Goal: Task Accomplishment & Management: Complete application form

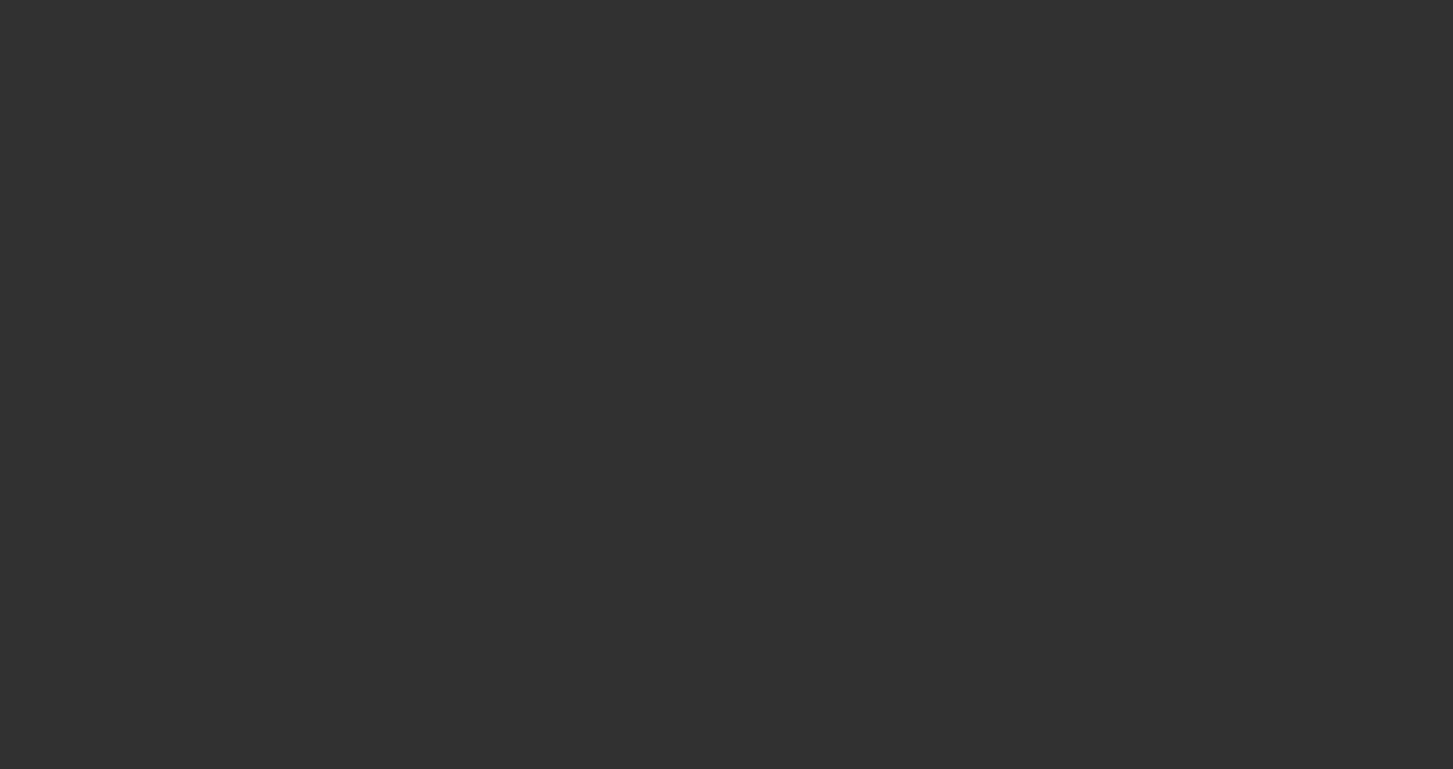
select select "3"
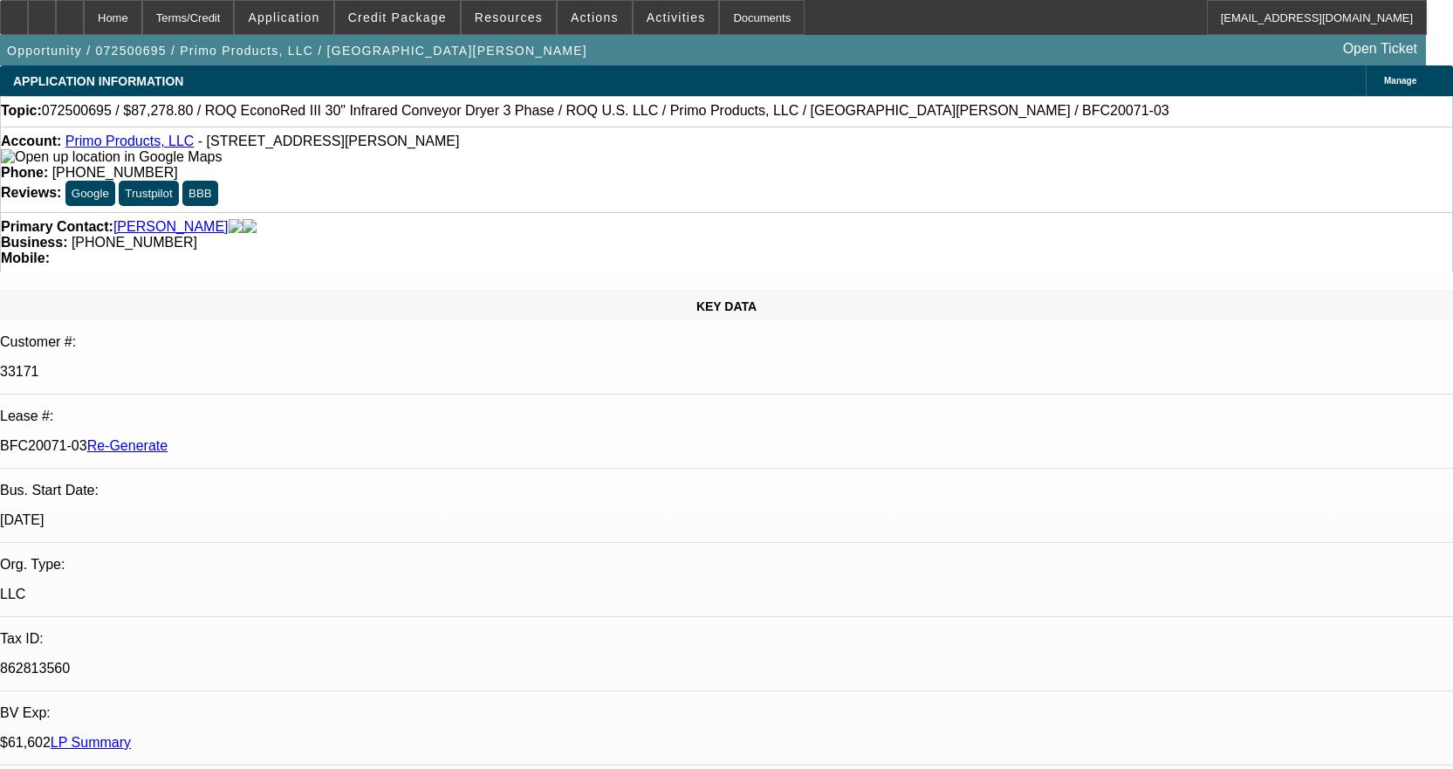
select select "0"
select select "2"
select select "0.1"
select select "4"
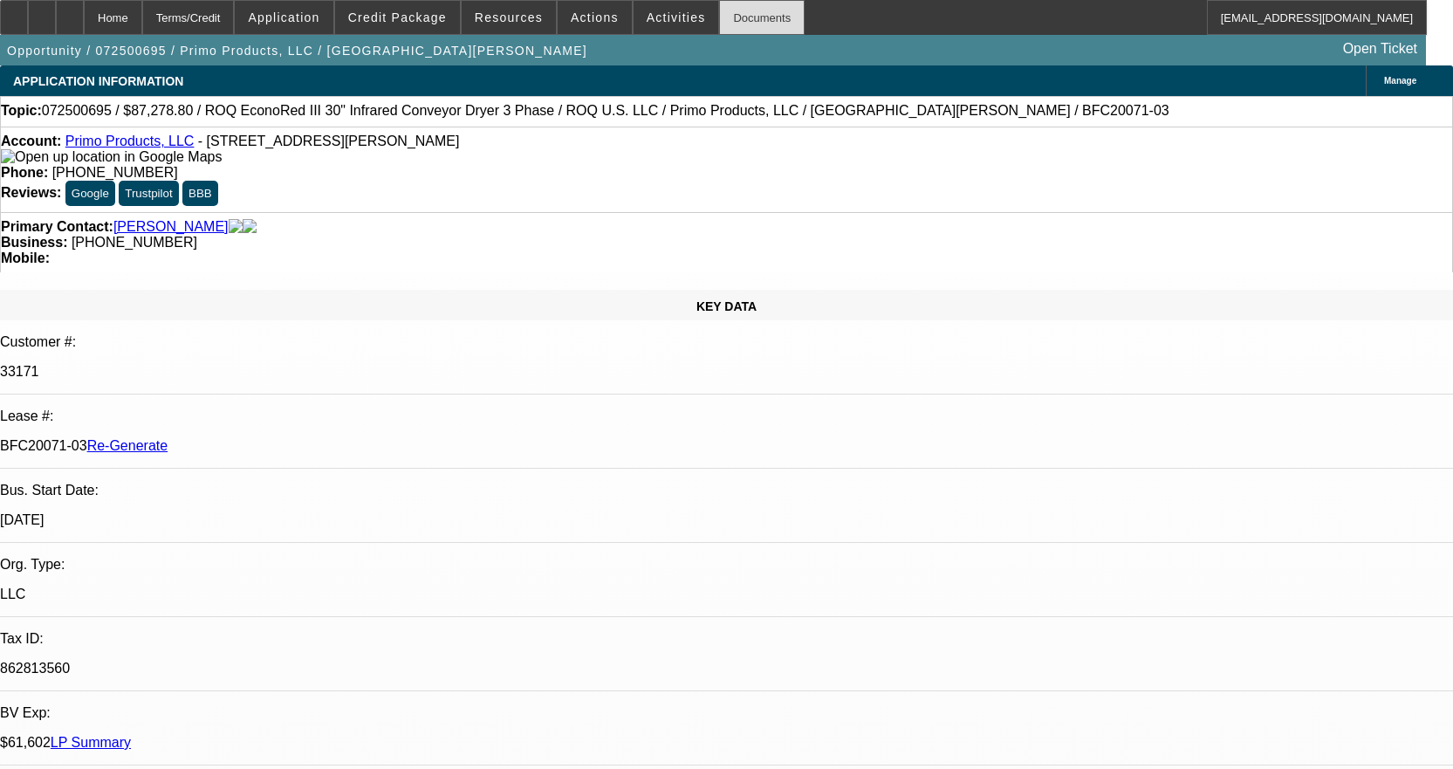
click at [732, 10] on div "Documents" at bounding box center [762, 17] width 86 height 35
click at [662, 4] on span at bounding box center [677, 18] width 86 height 42
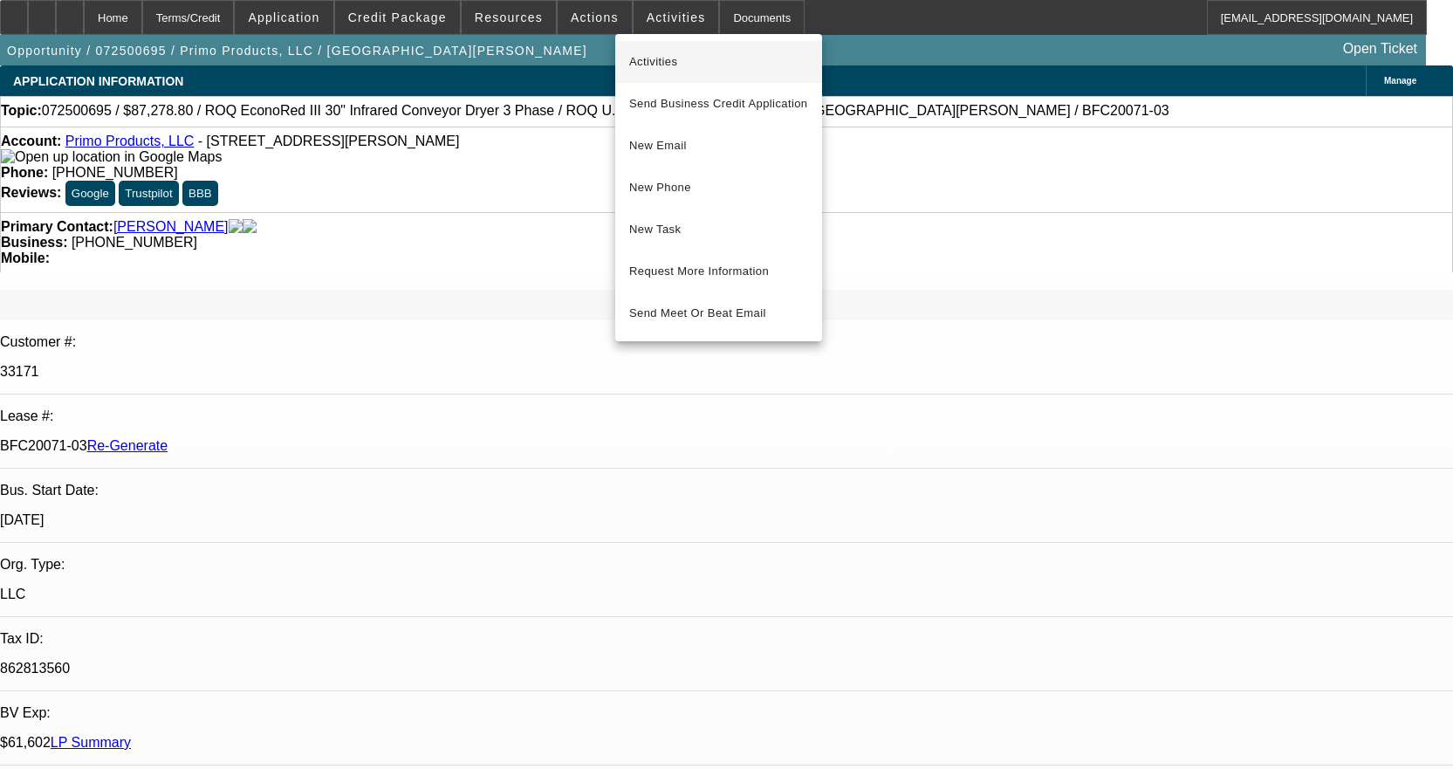
click at [675, 62] on span "Activities" at bounding box center [718, 61] width 179 height 21
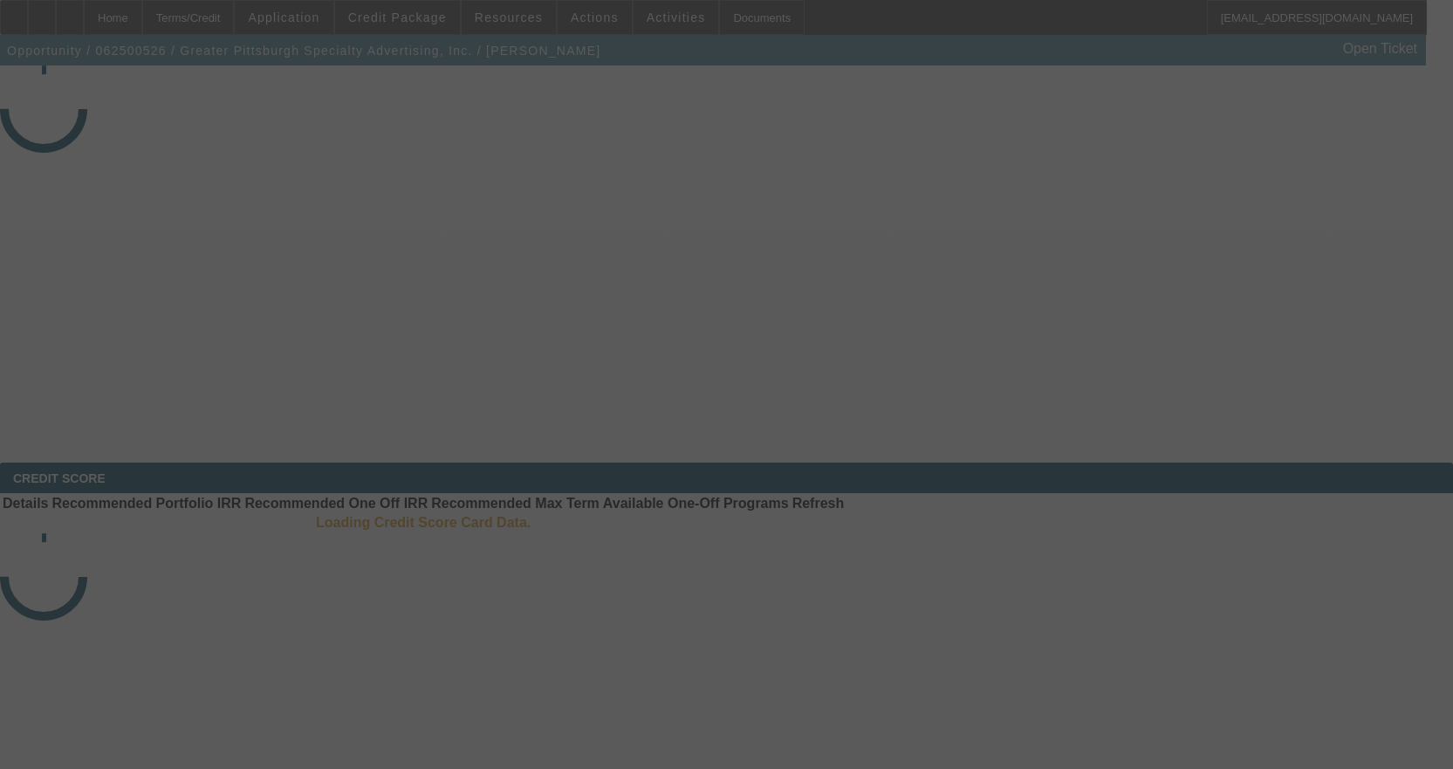
select select "3"
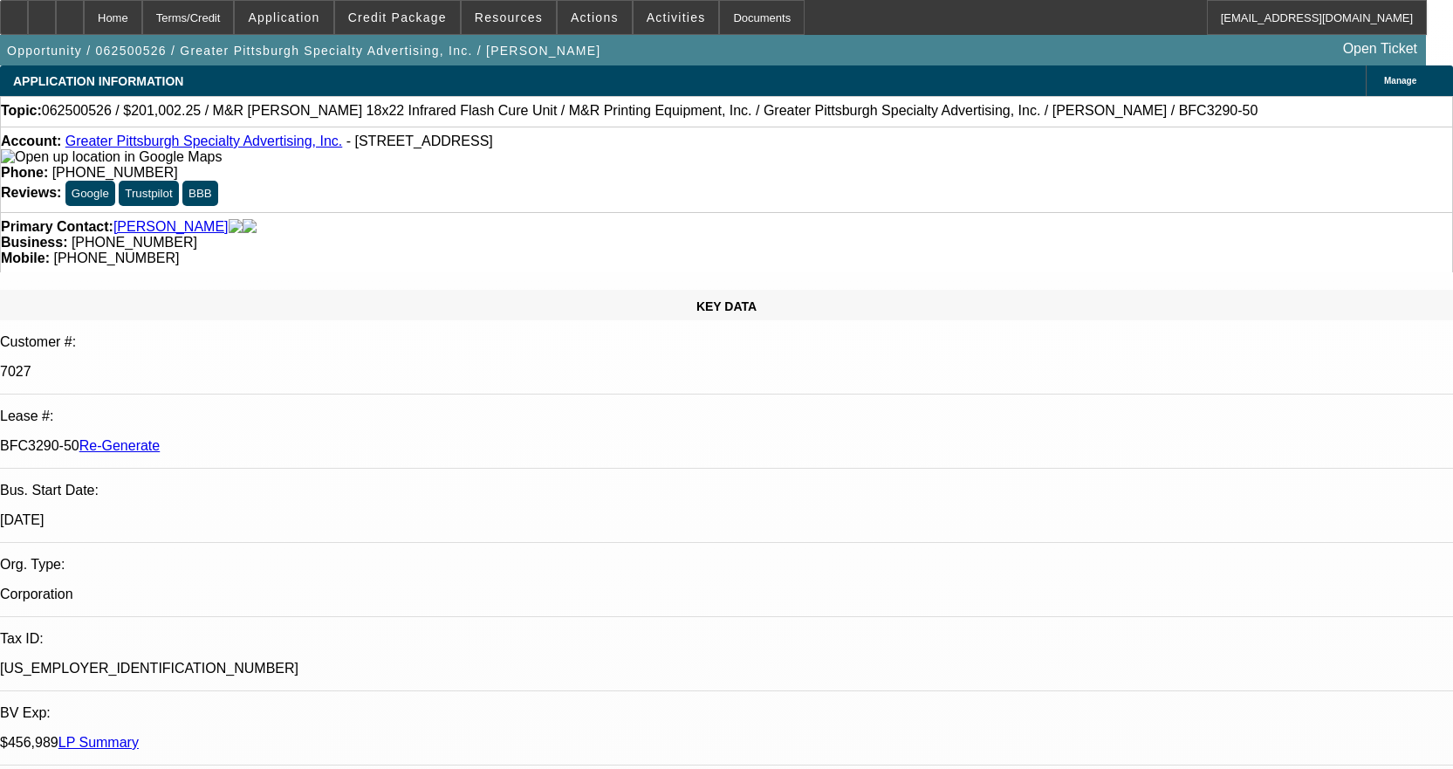
select select "0"
select select "2"
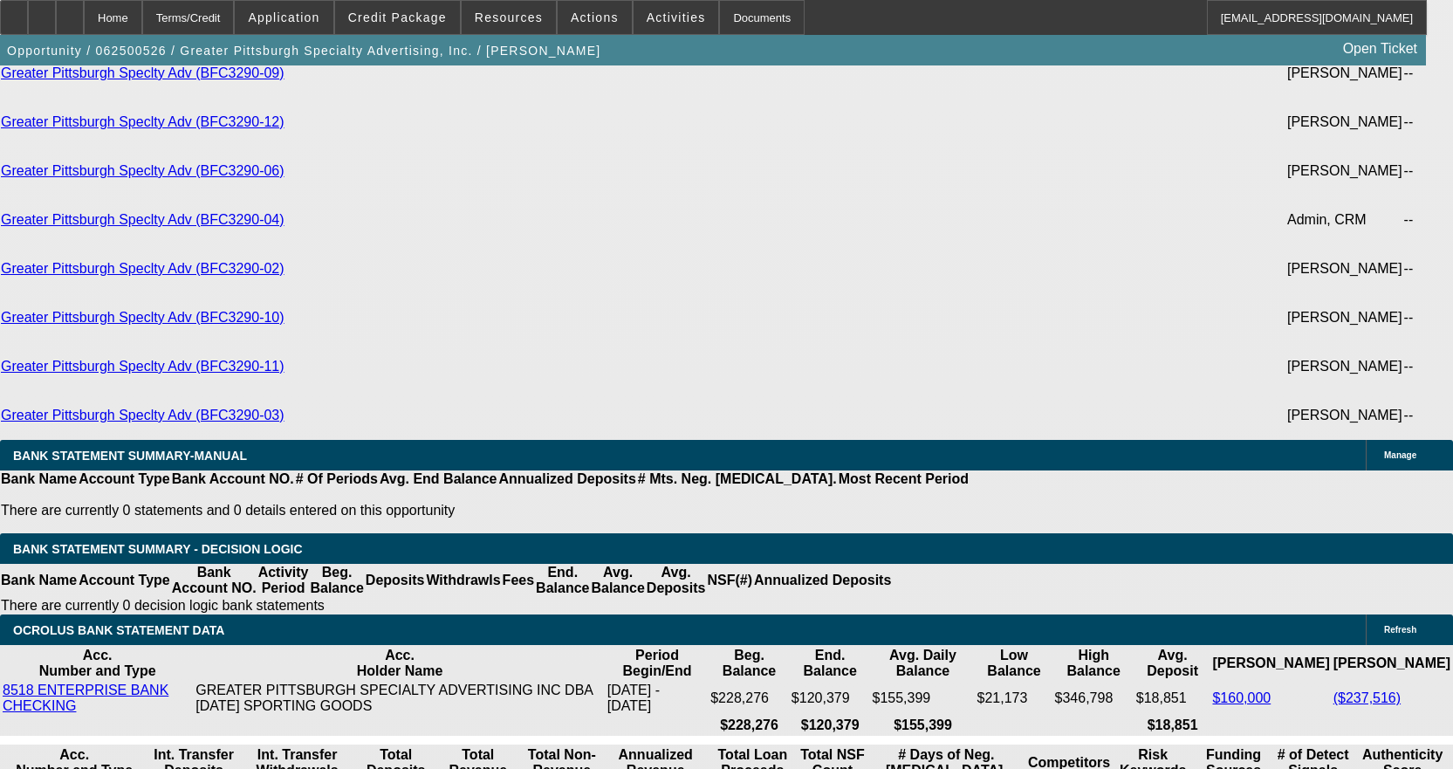
scroll to position [5498, 0]
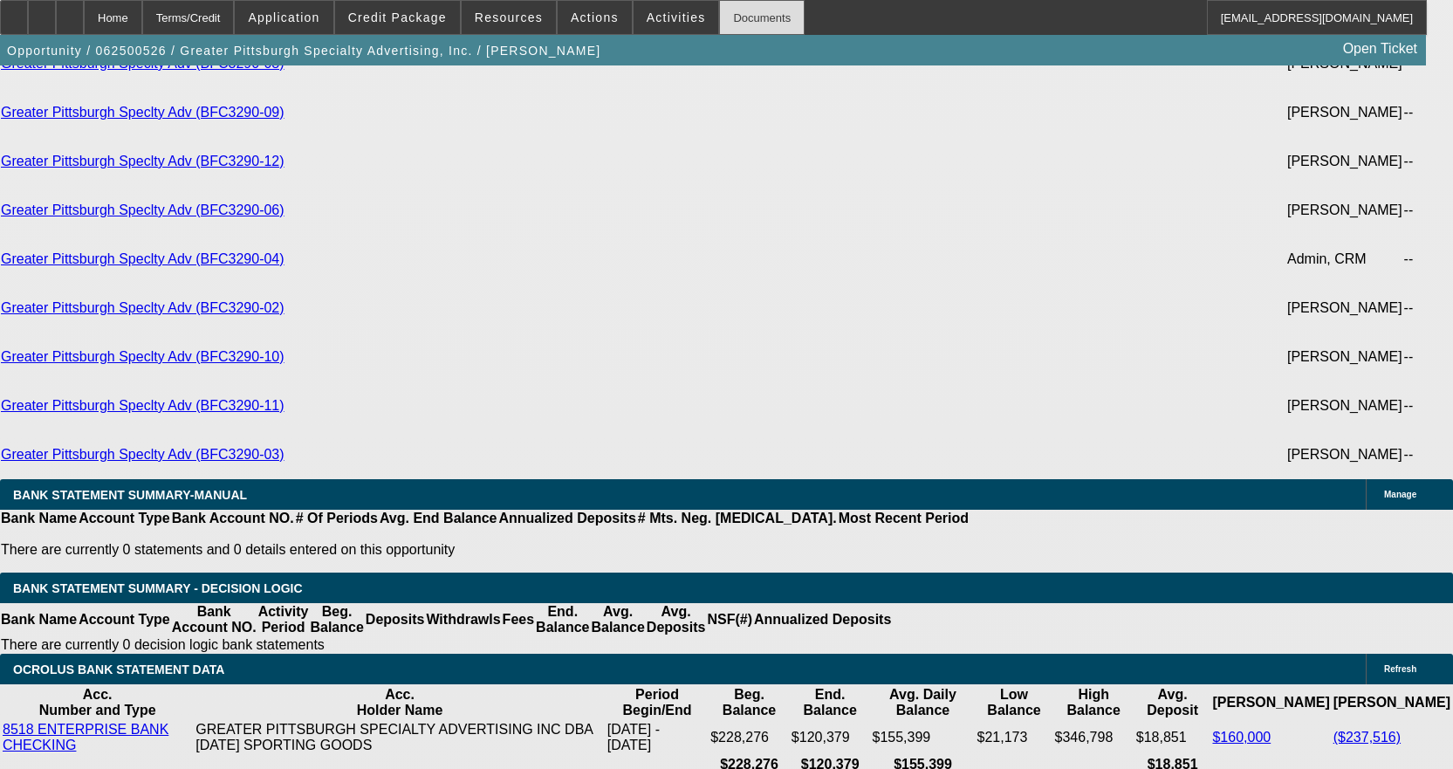
click at [723, 17] on div "Documents" at bounding box center [762, 17] width 86 height 35
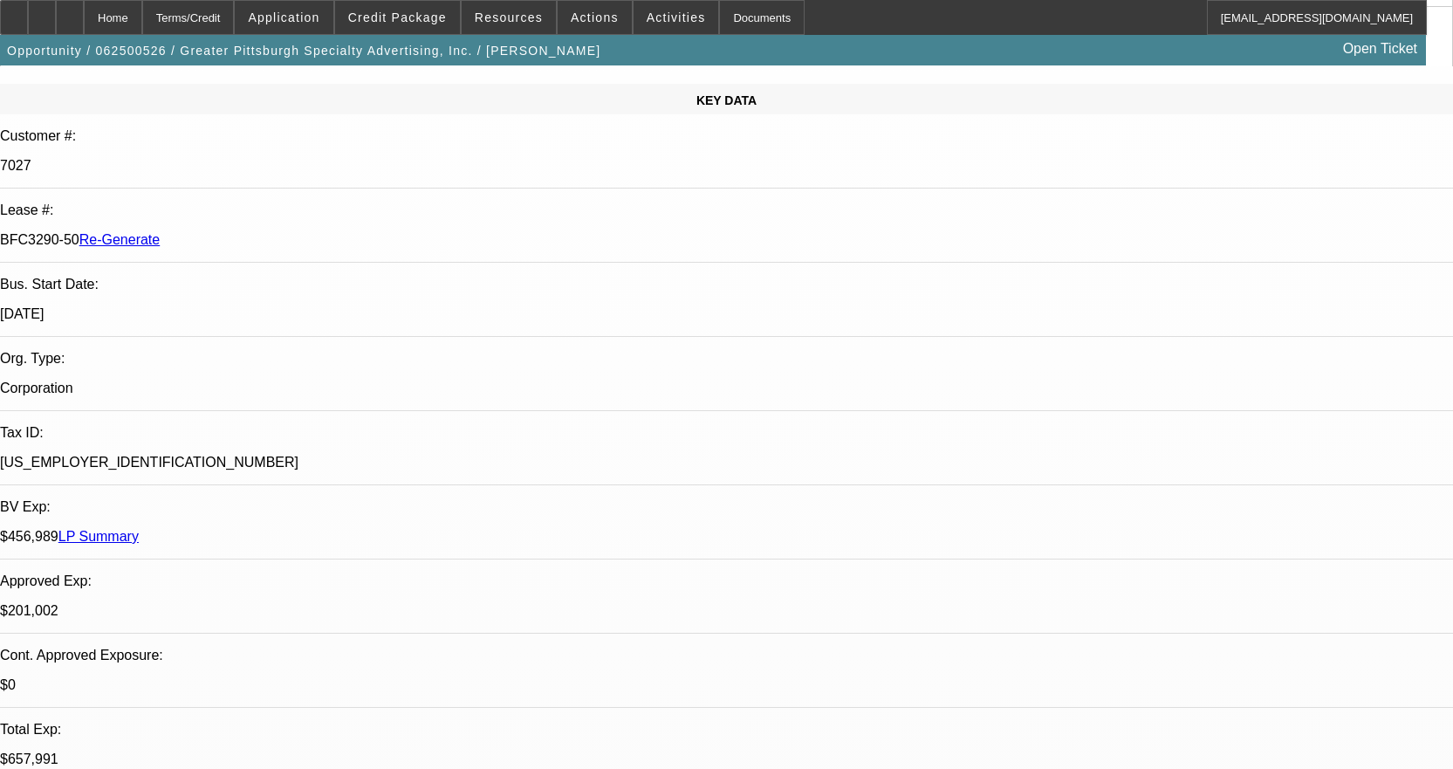
scroll to position [0, 0]
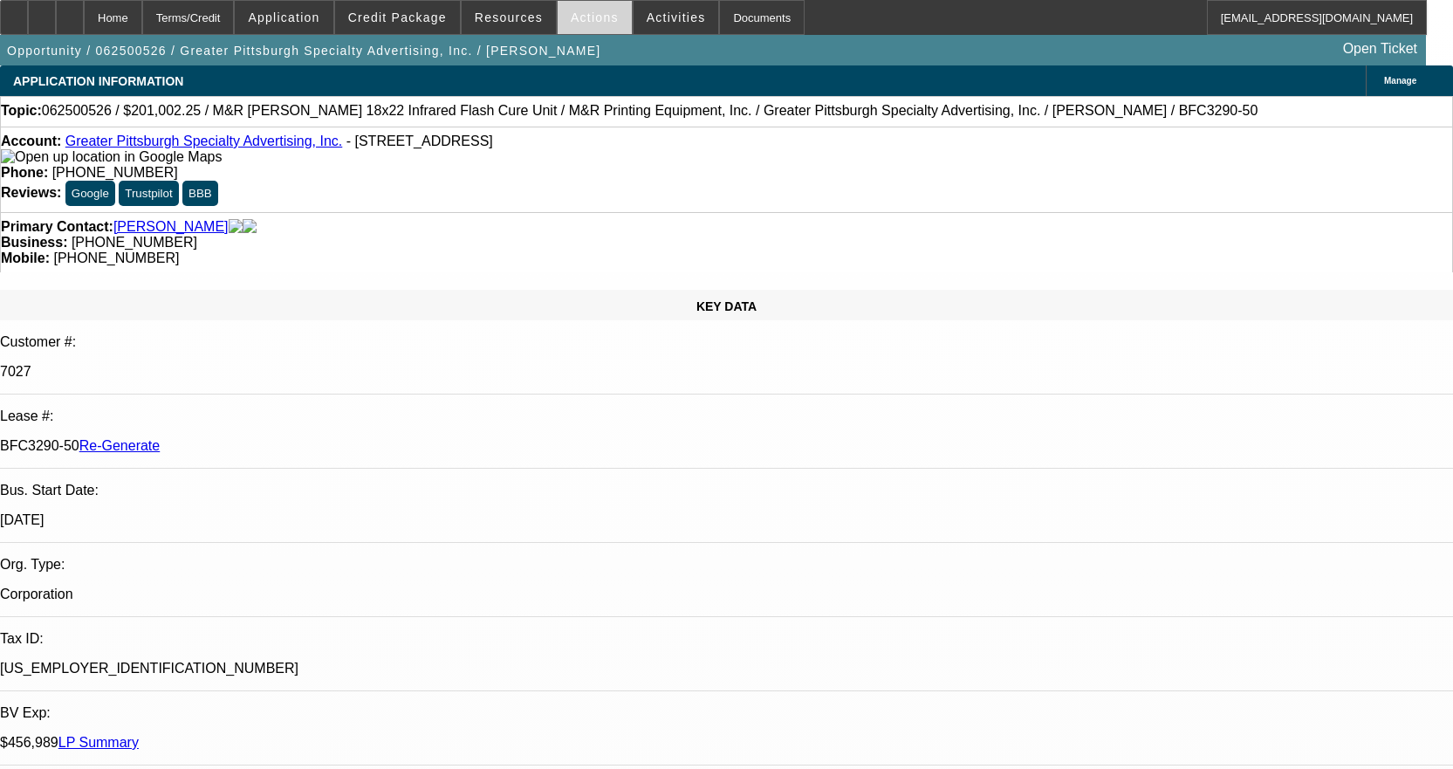
click at [597, 10] on span at bounding box center [595, 18] width 74 height 42
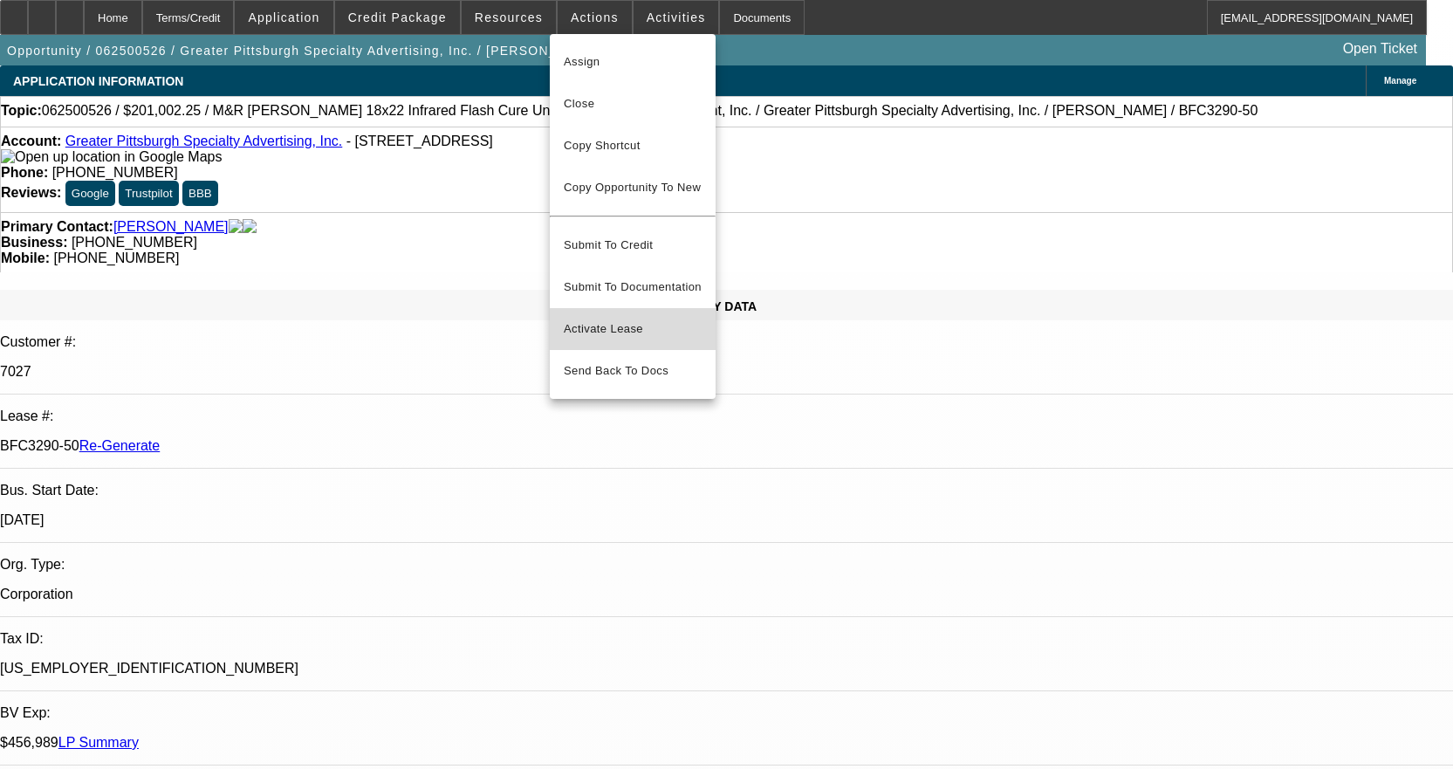
click at [635, 319] on span "Activate Lease" at bounding box center [633, 329] width 138 height 21
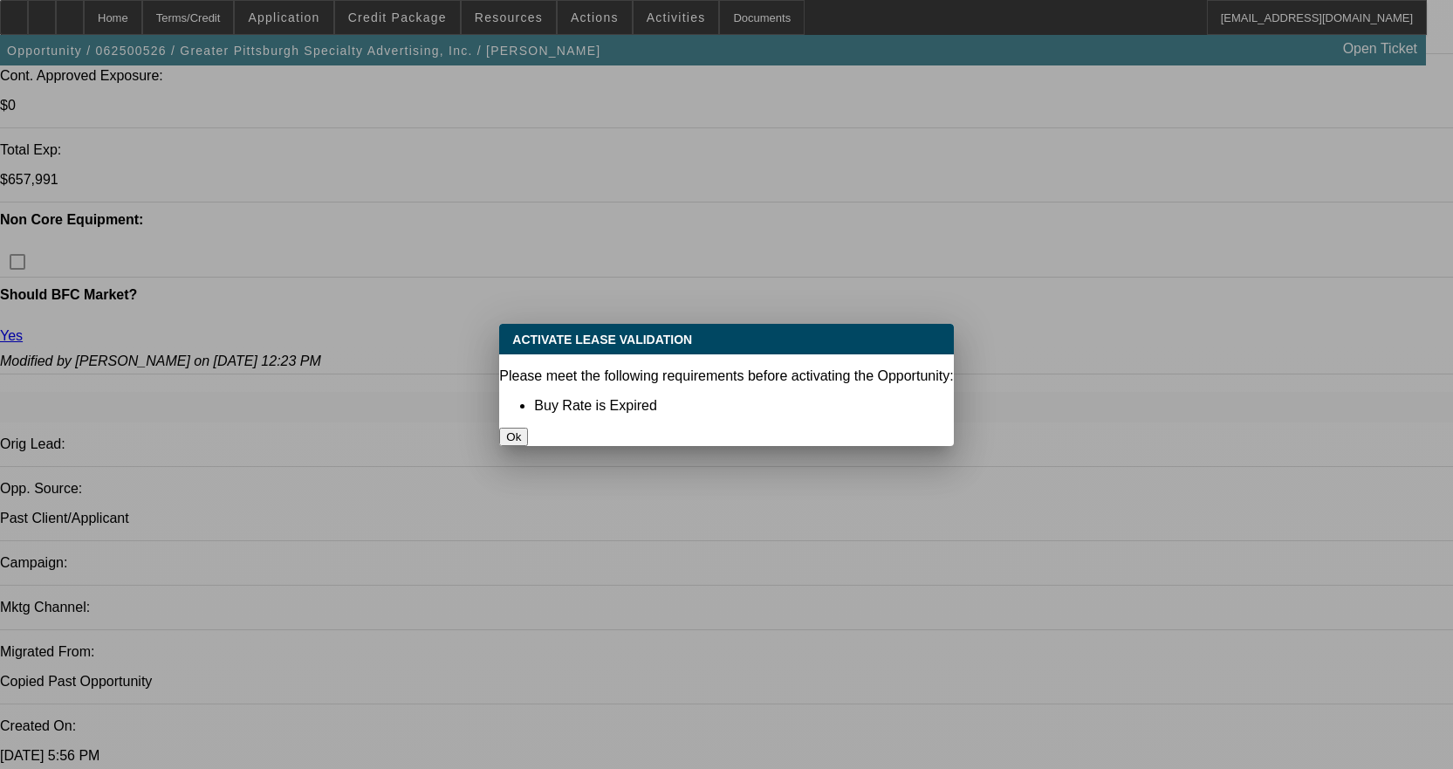
click at [528, 428] on button "Ok" at bounding box center [513, 437] width 29 height 18
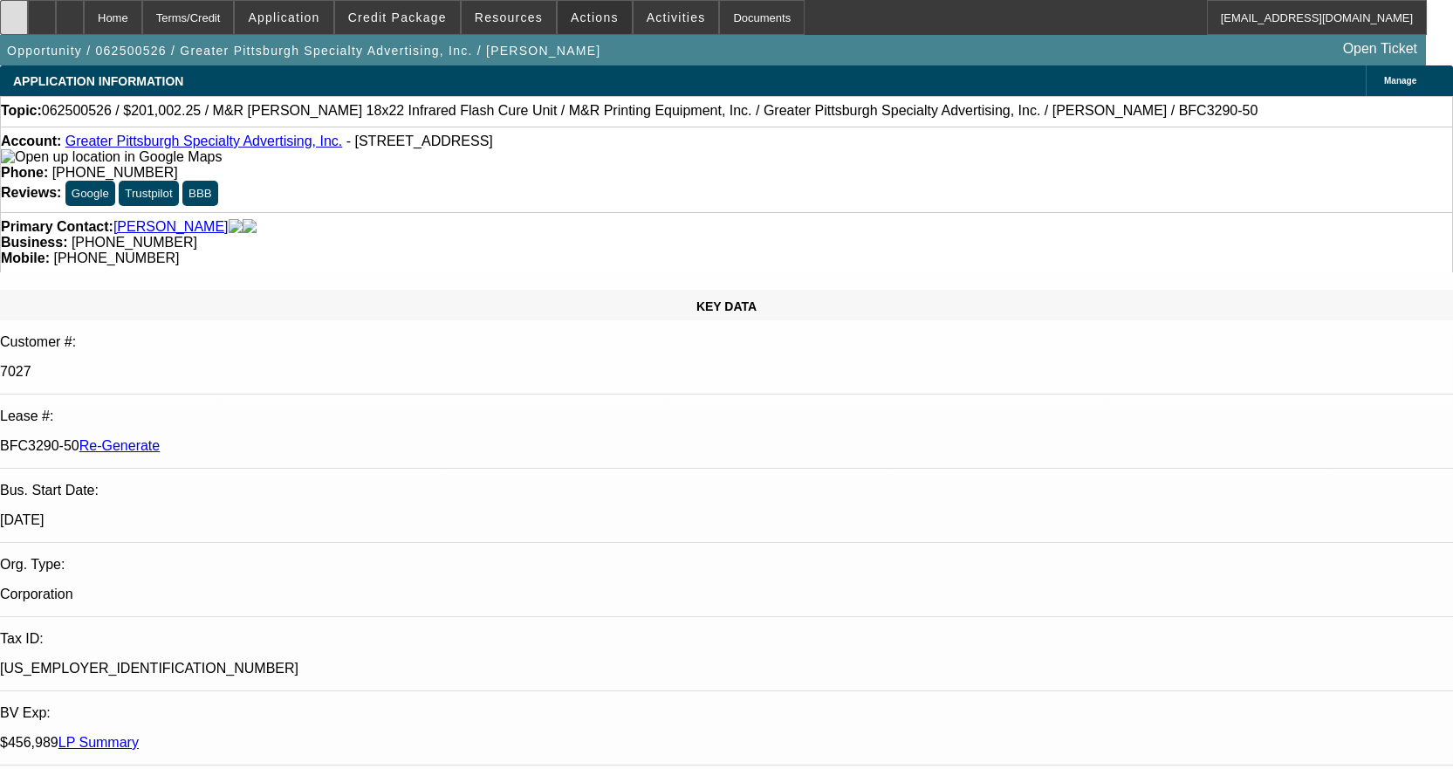
click at [28, 12] on div at bounding box center [14, 17] width 28 height 35
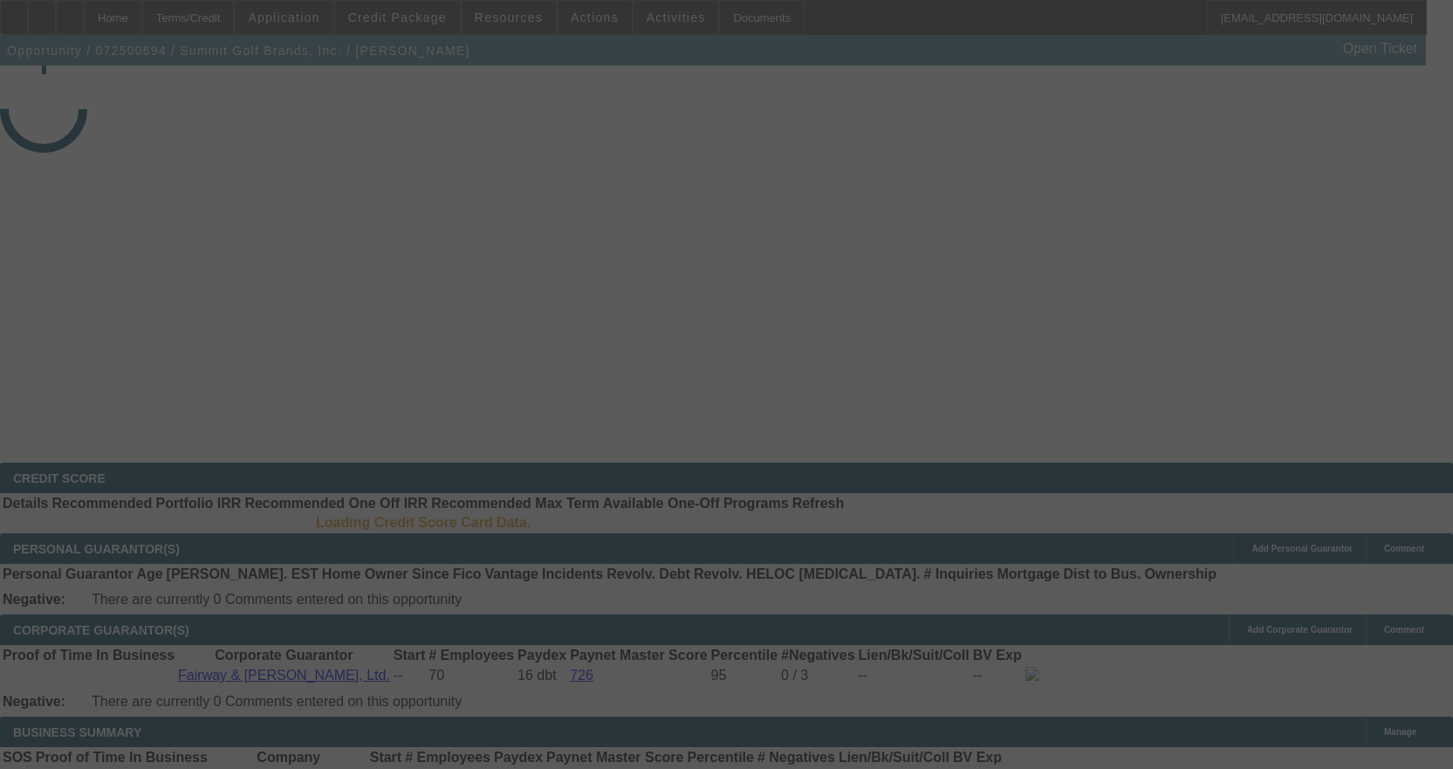
select select "4"
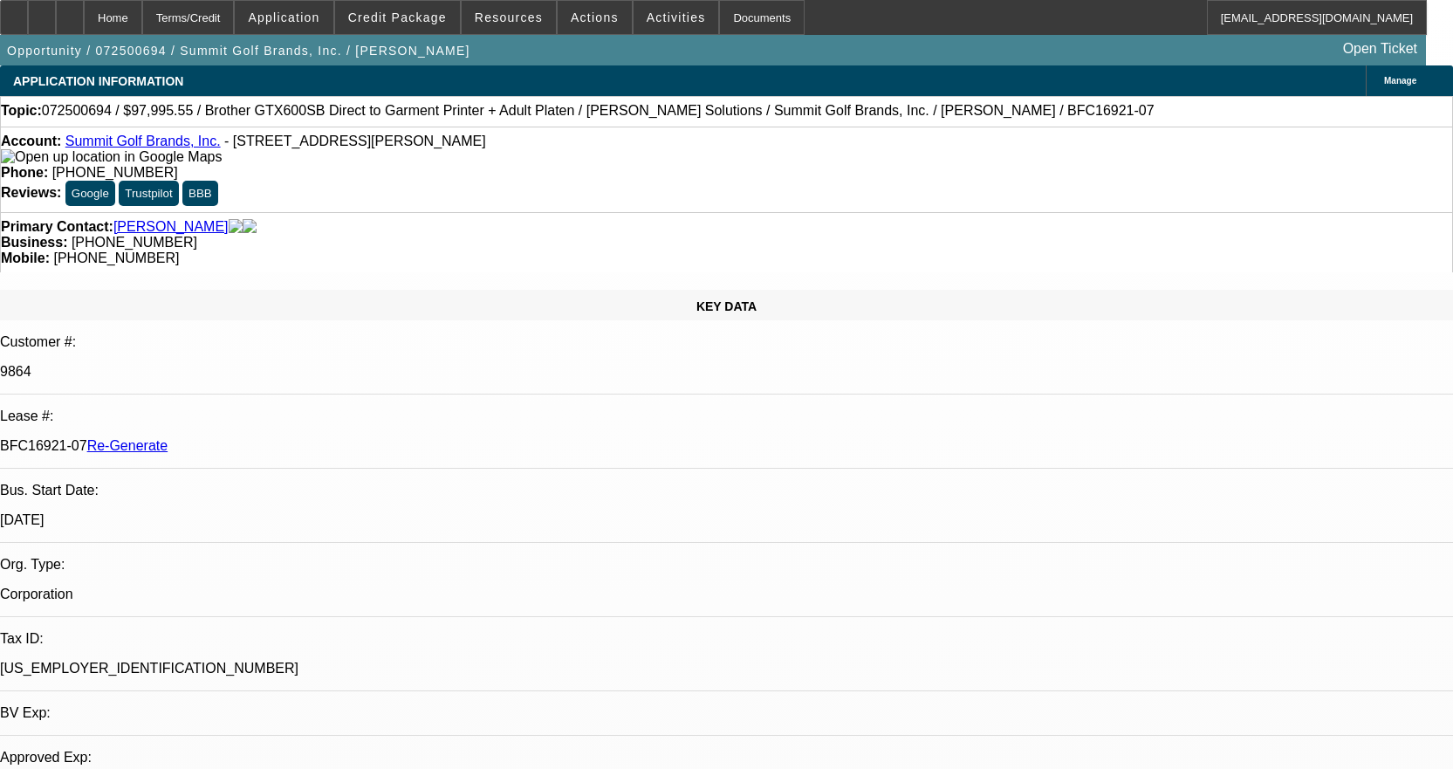
select select "0"
select select "0.1"
select select "4"
click at [524, 17] on span "Resources" at bounding box center [509, 17] width 68 height 14
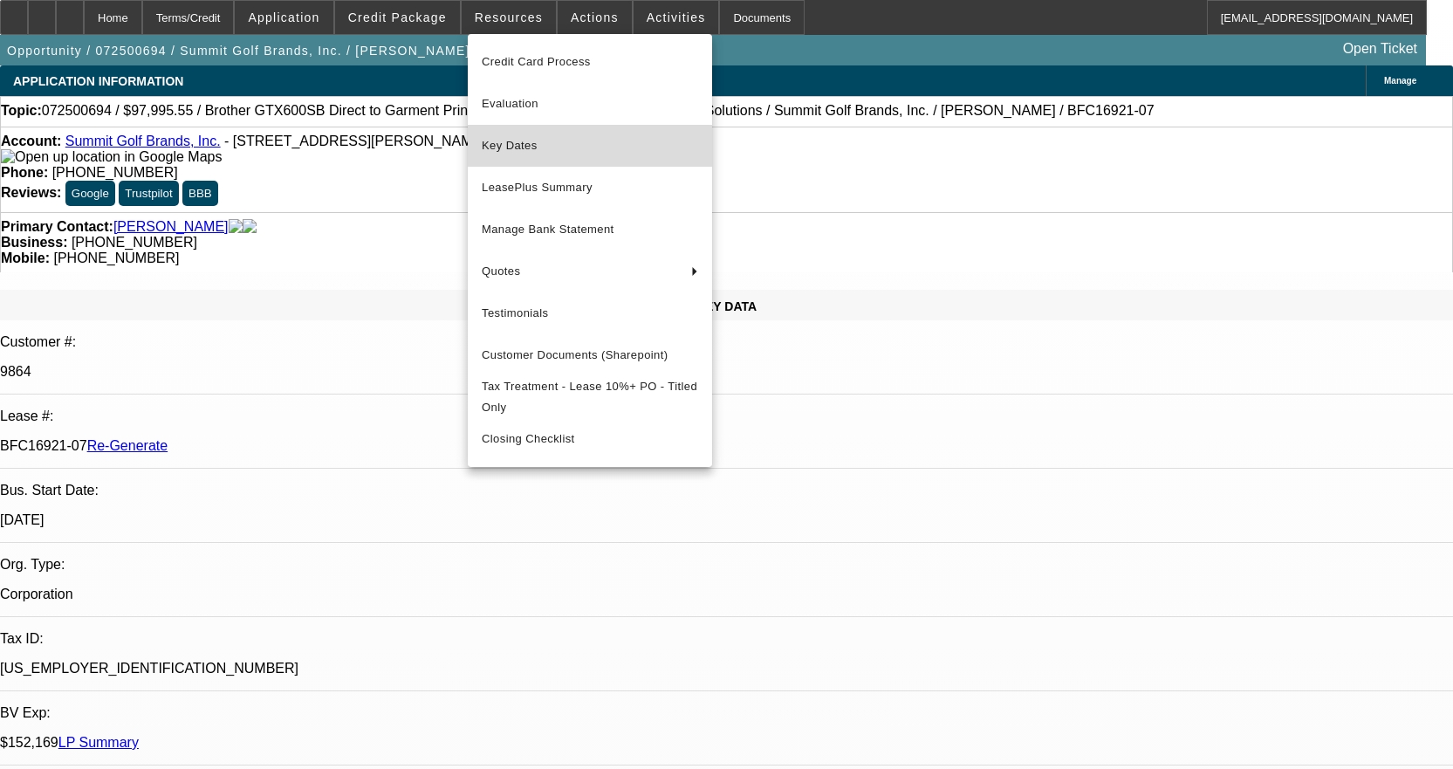
click at [538, 150] on span "Key Dates" at bounding box center [590, 145] width 216 height 21
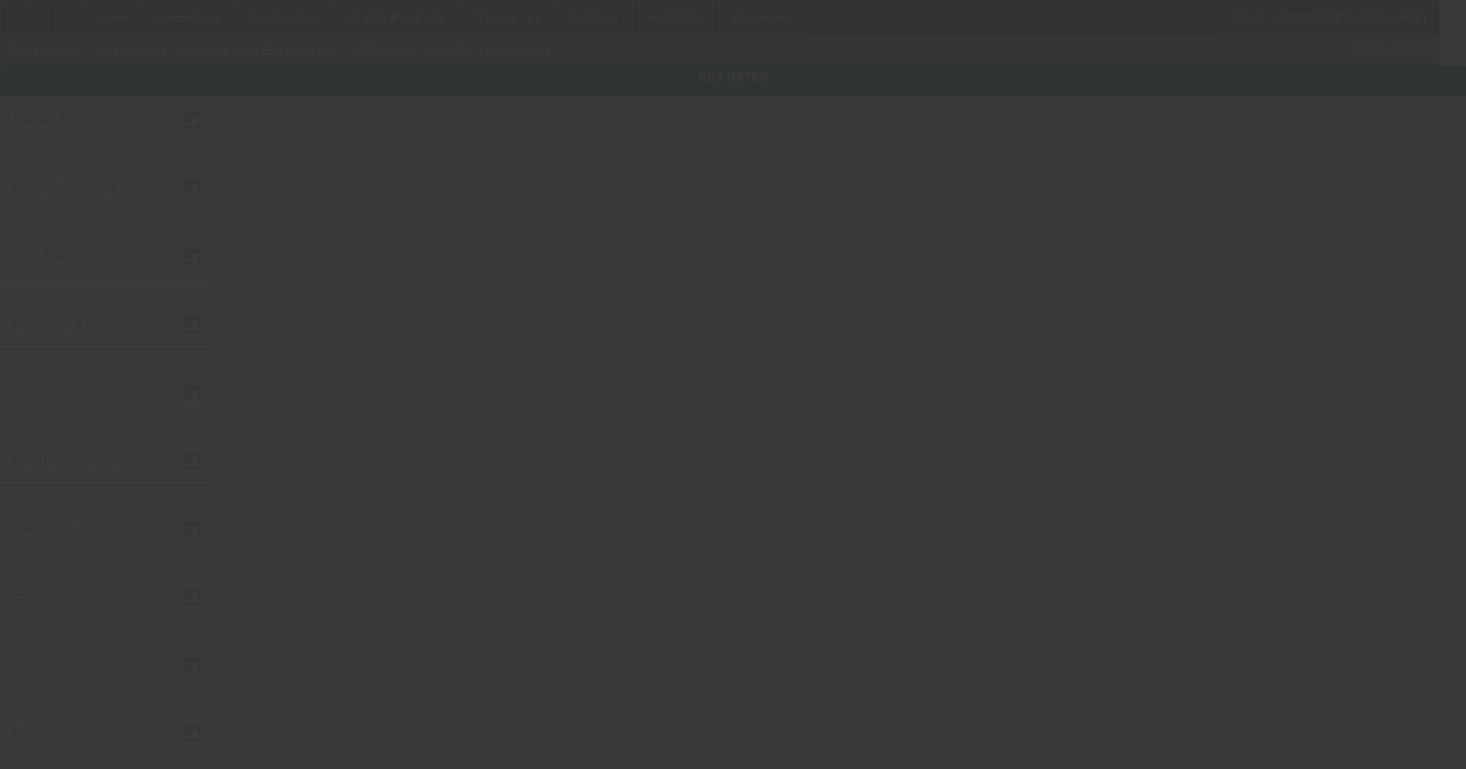
type input "7/29/2025"
type input "7/30/2025"
type input "8/1/2025"
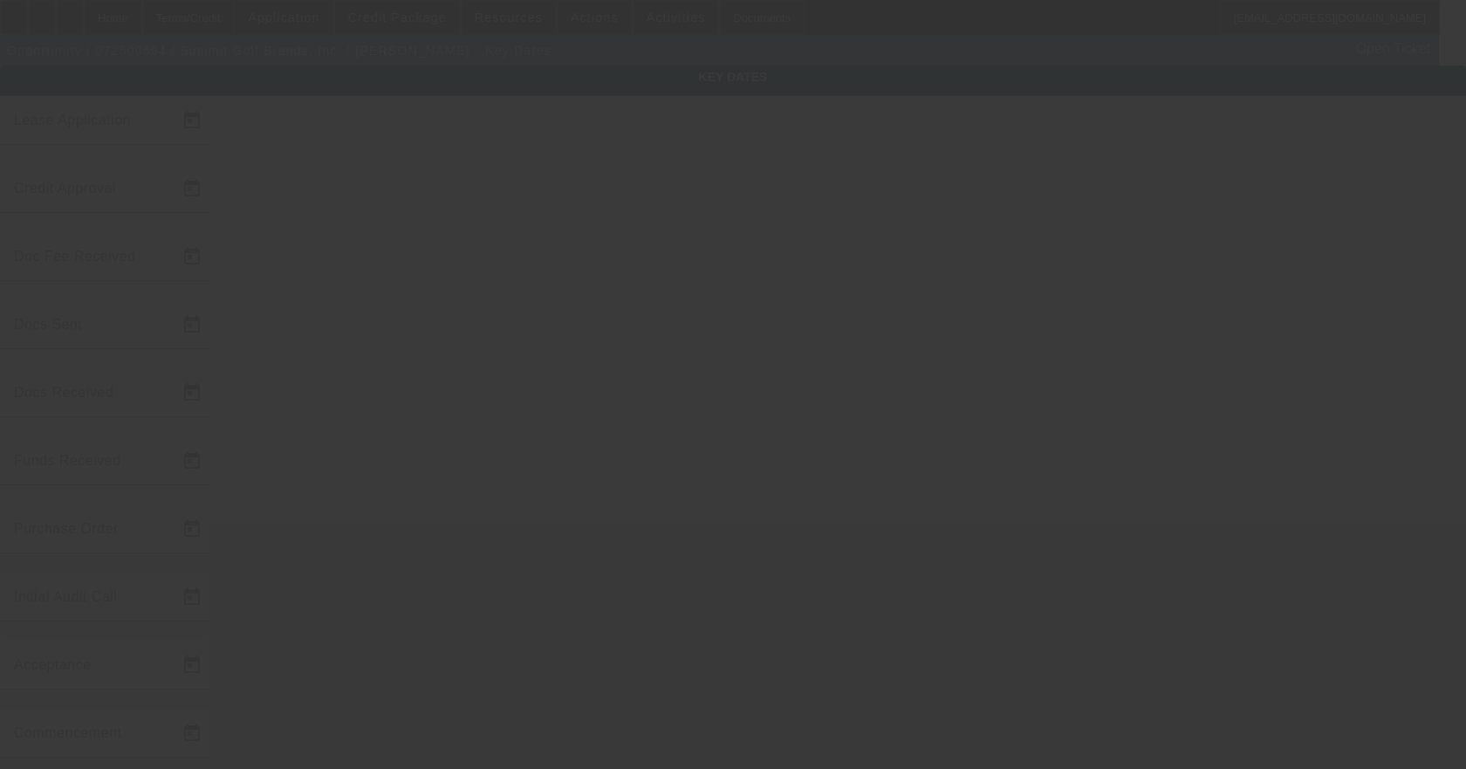
type input "8/1/2025"
type input "8/22/2025"
type input "9/1/2025"
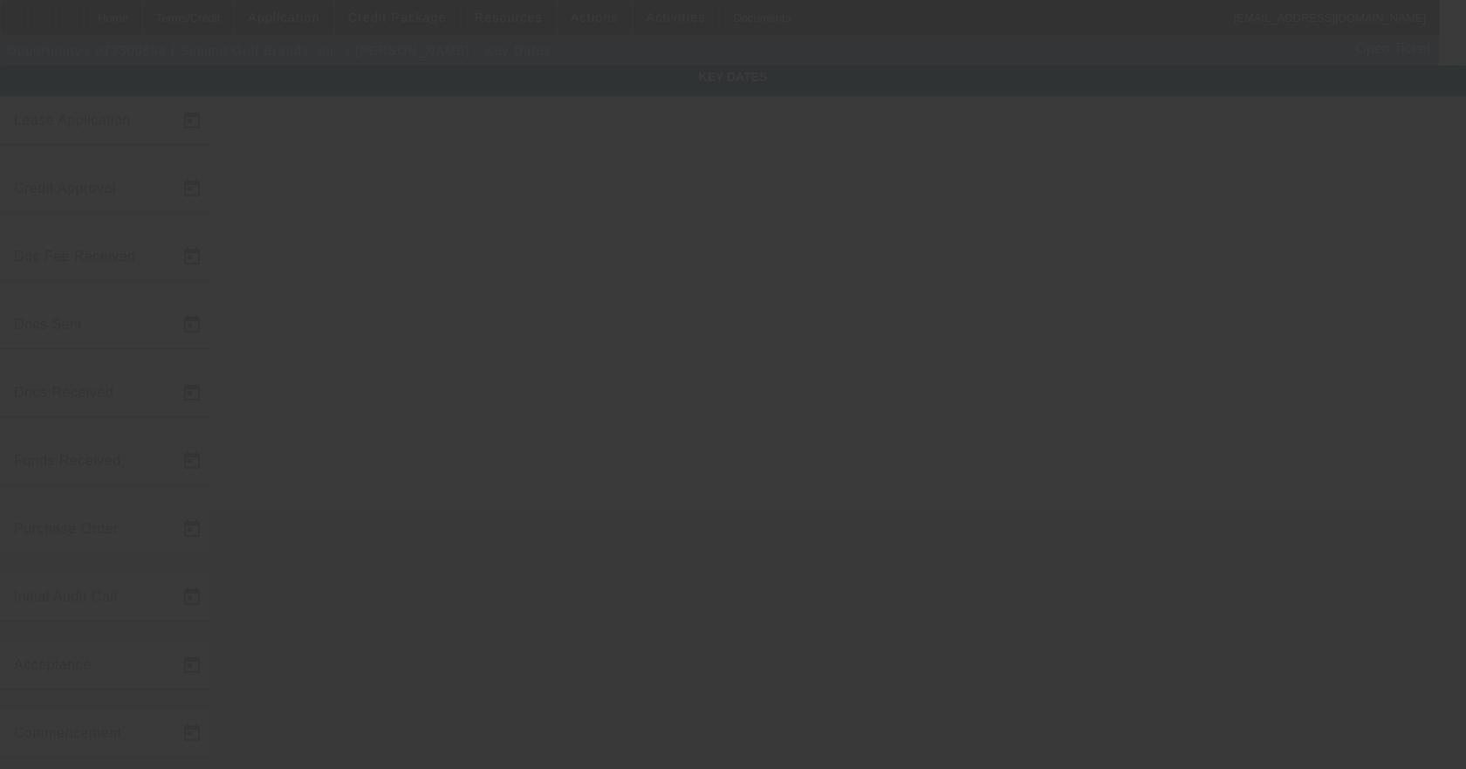
type input "10/1/2025"
type input "8/26/2025"
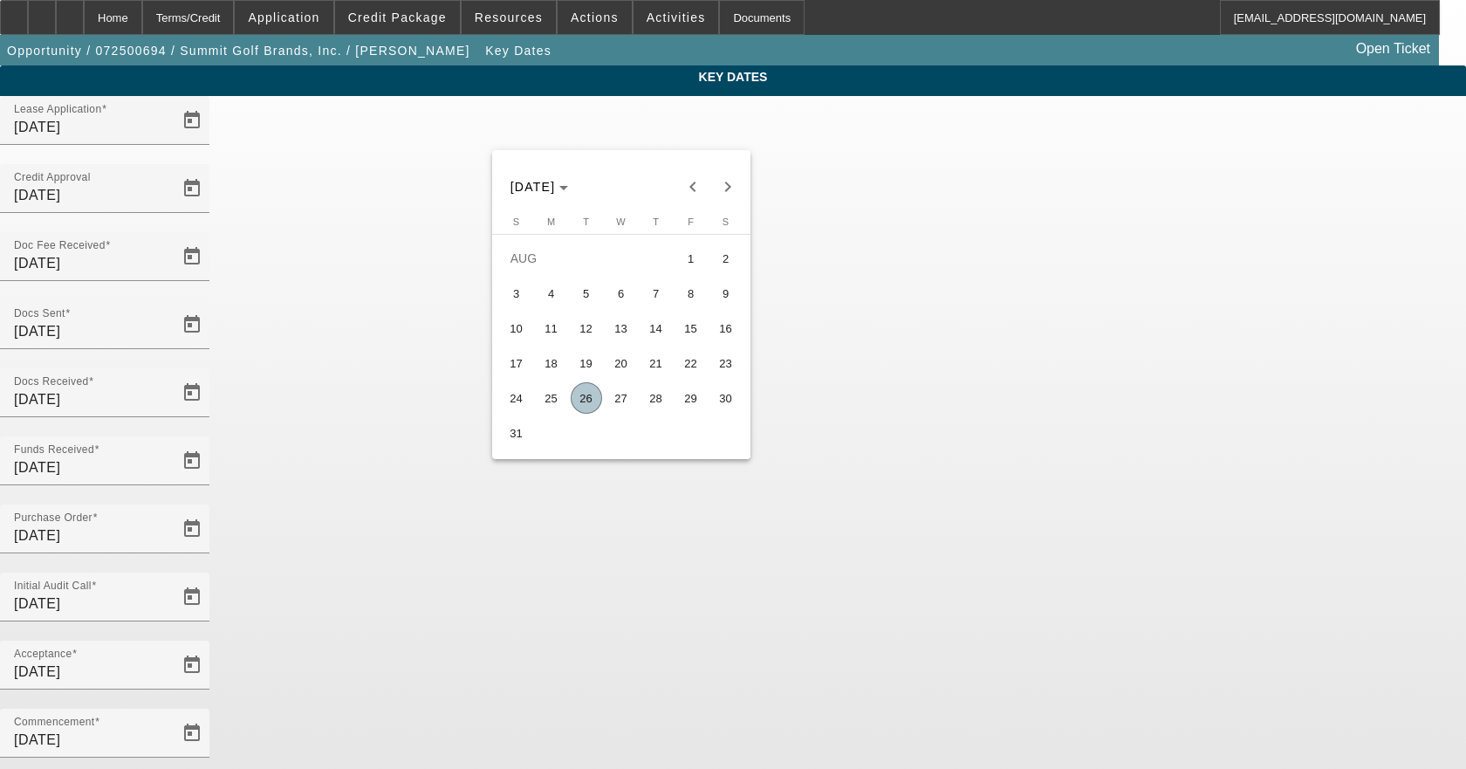
click at [555, 402] on span "25" at bounding box center [551, 397] width 31 height 31
type input "8/25/2025"
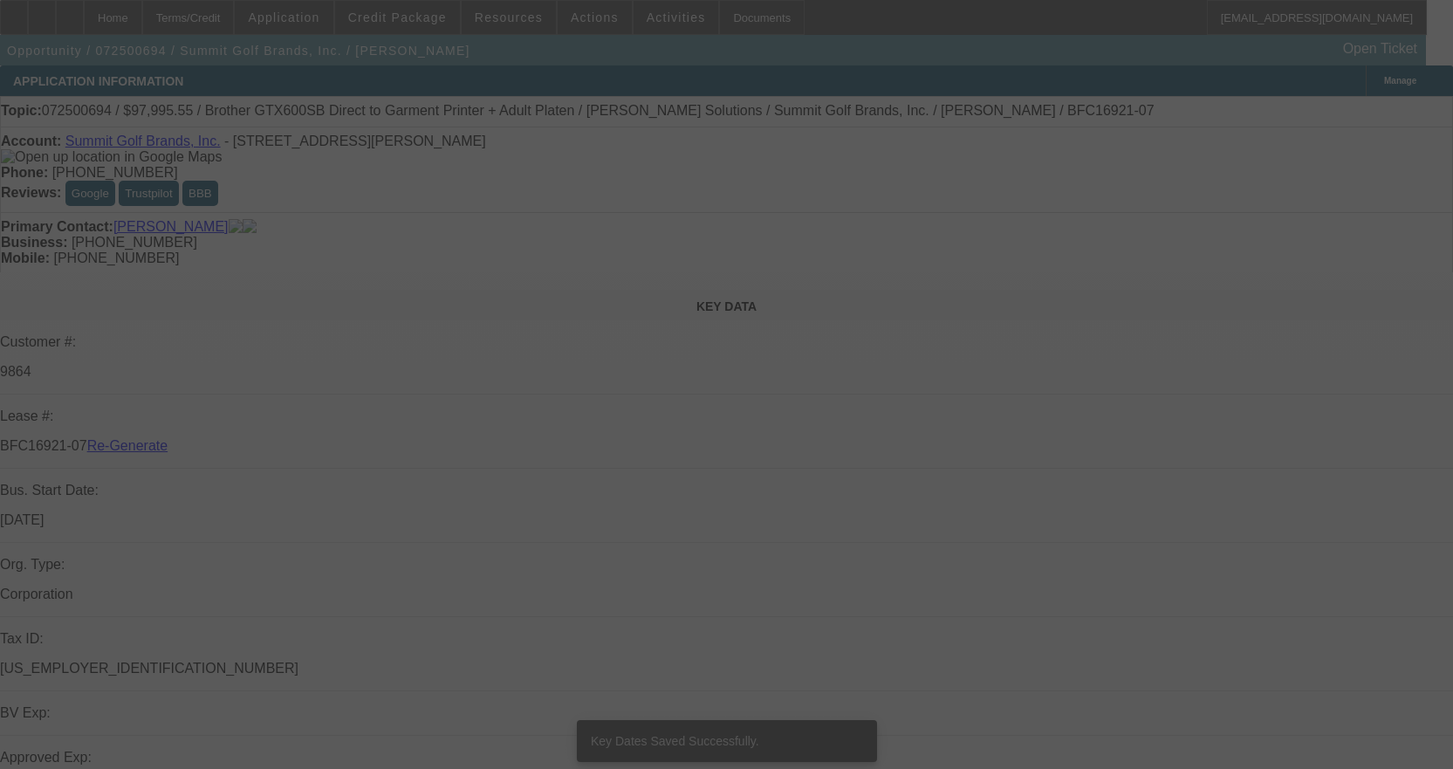
select select "4"
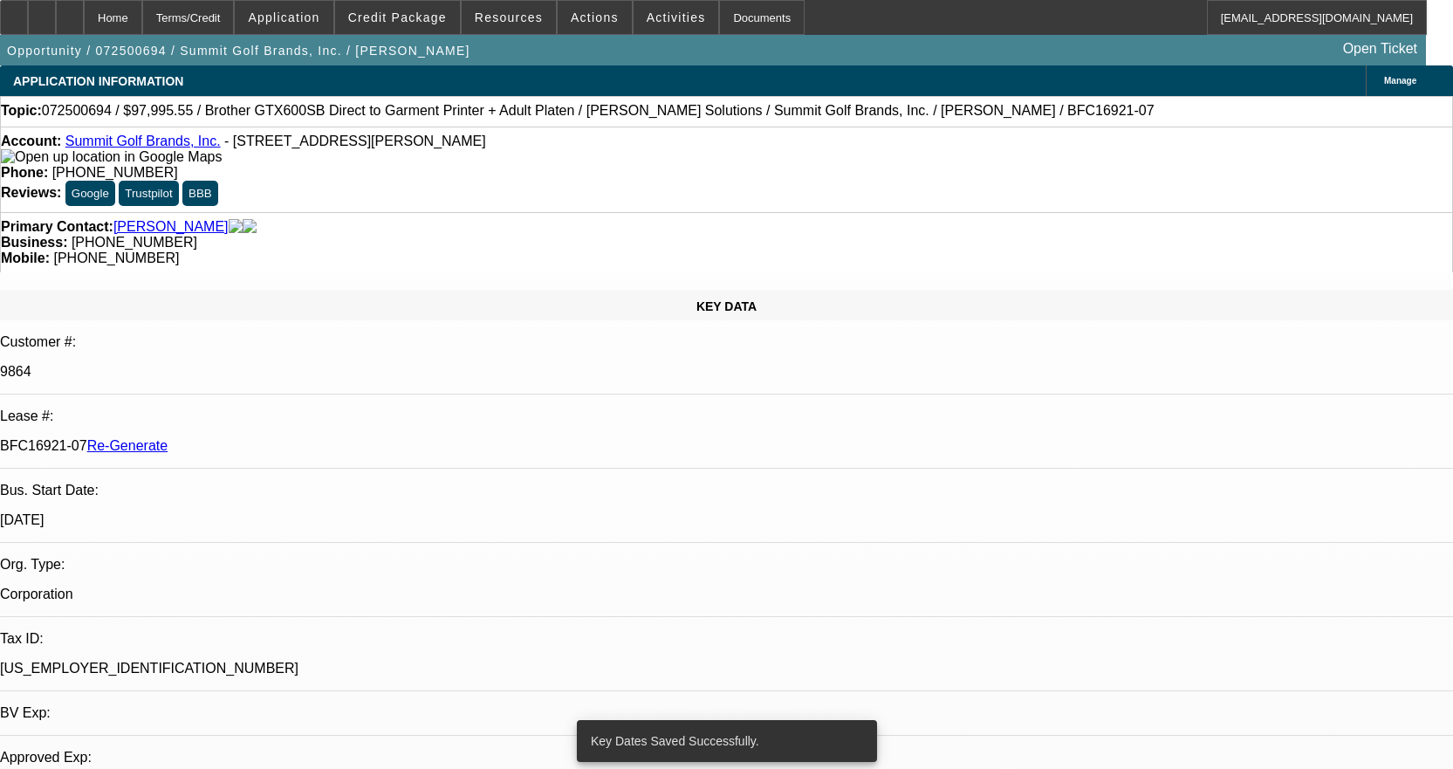
select select "0"
select select "0.1"
select select "4"
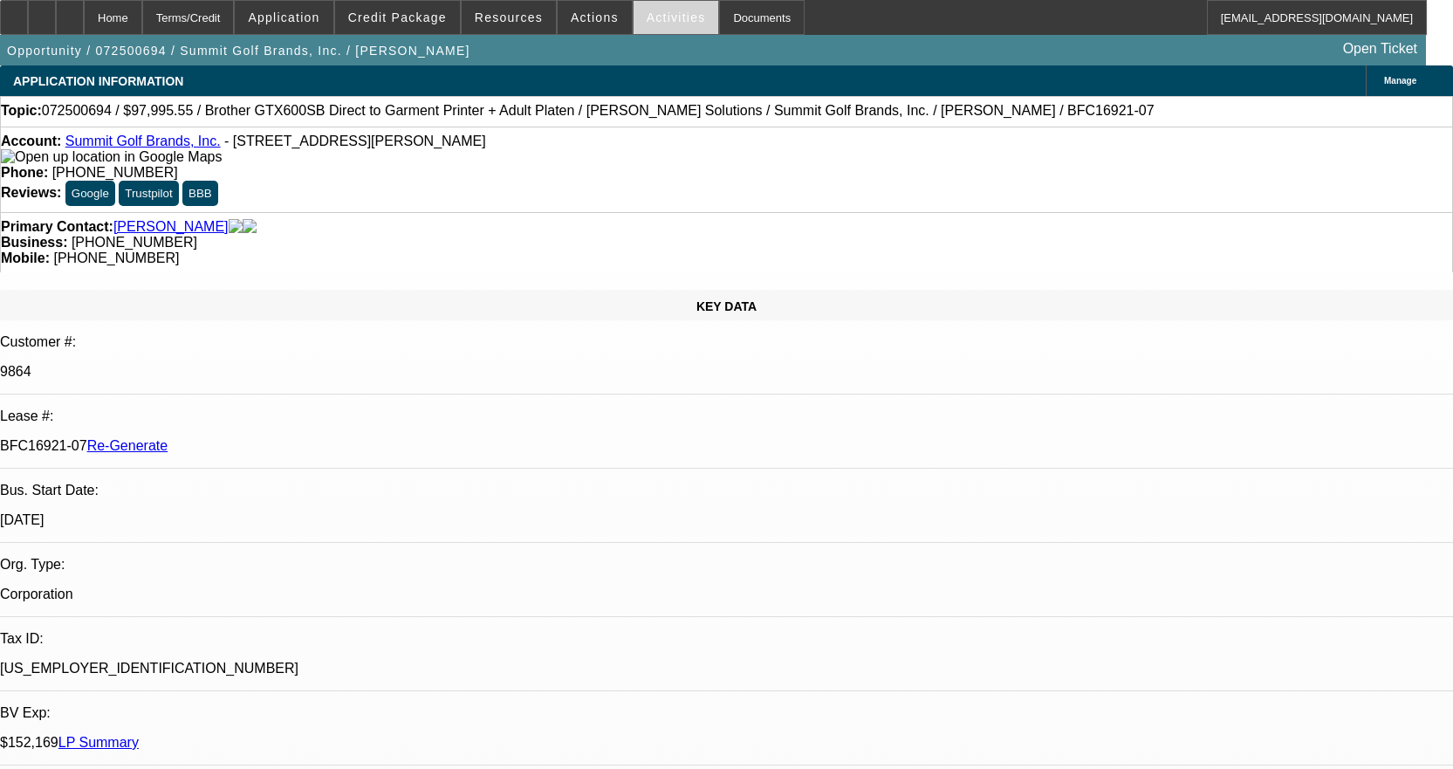
click at [653, 17] on span "Activities" at bounding box center [676, 17] width 59 height 14
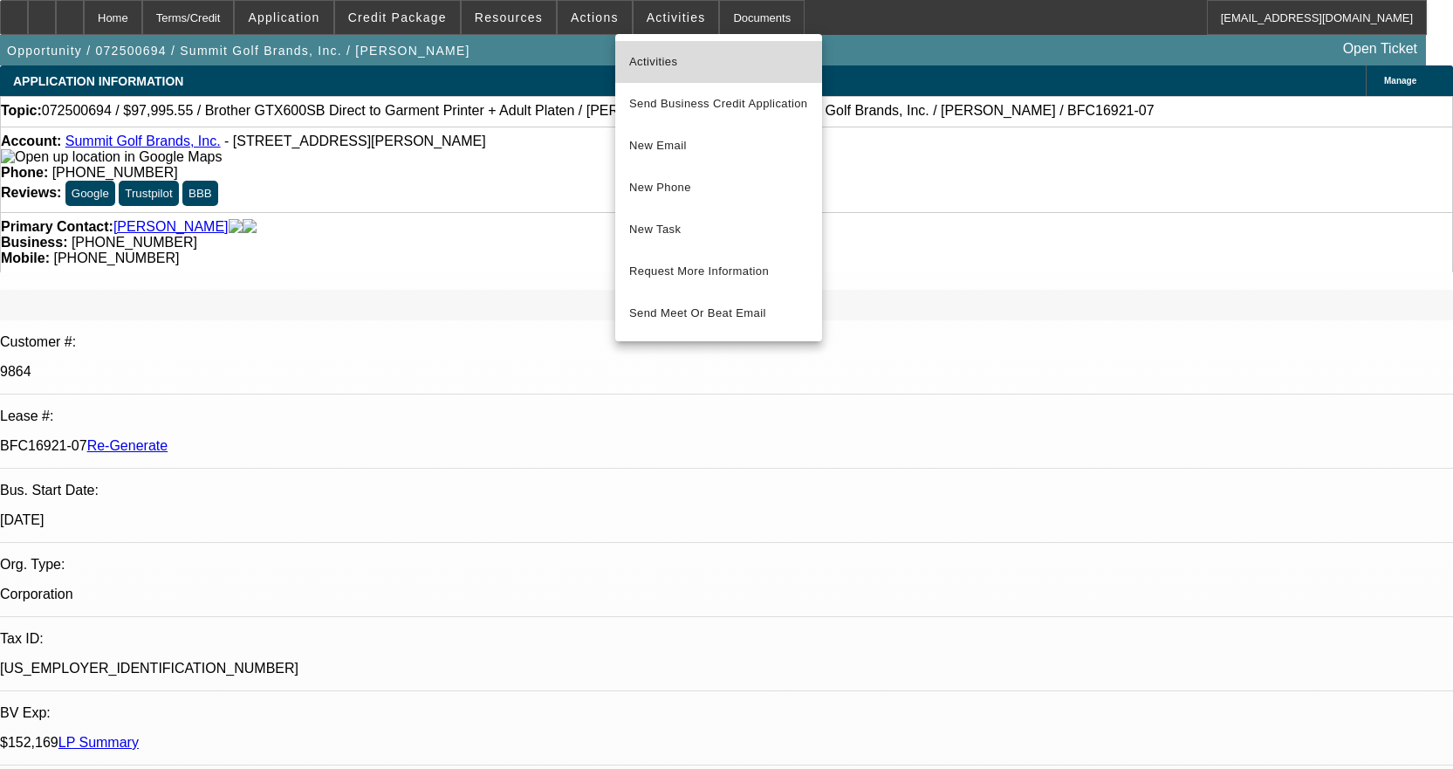
click at [655, 50] on button "Activities" at bounding box center [718, 62] width 207 height 42
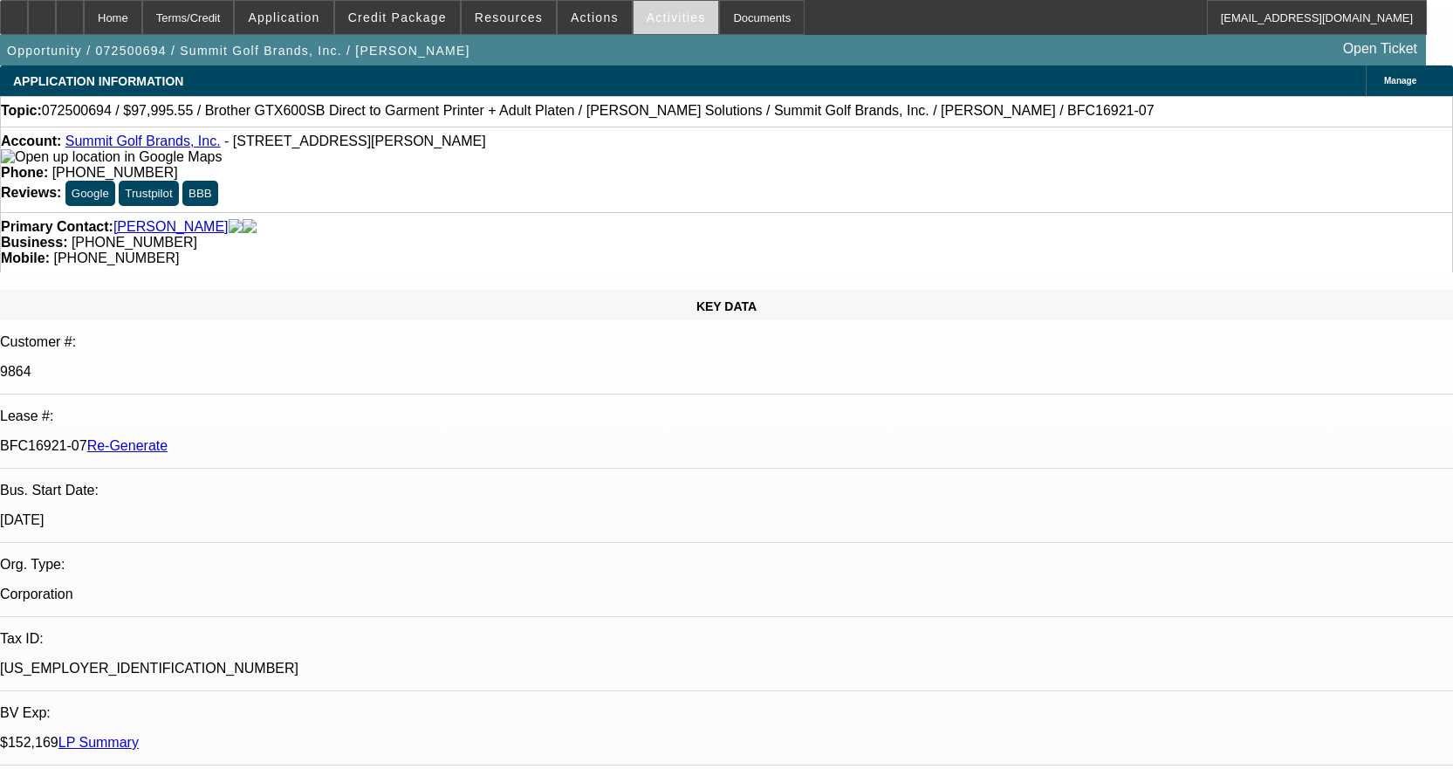
click at [649, 24] on span at bounding box center [677, 18] width 86 height 42
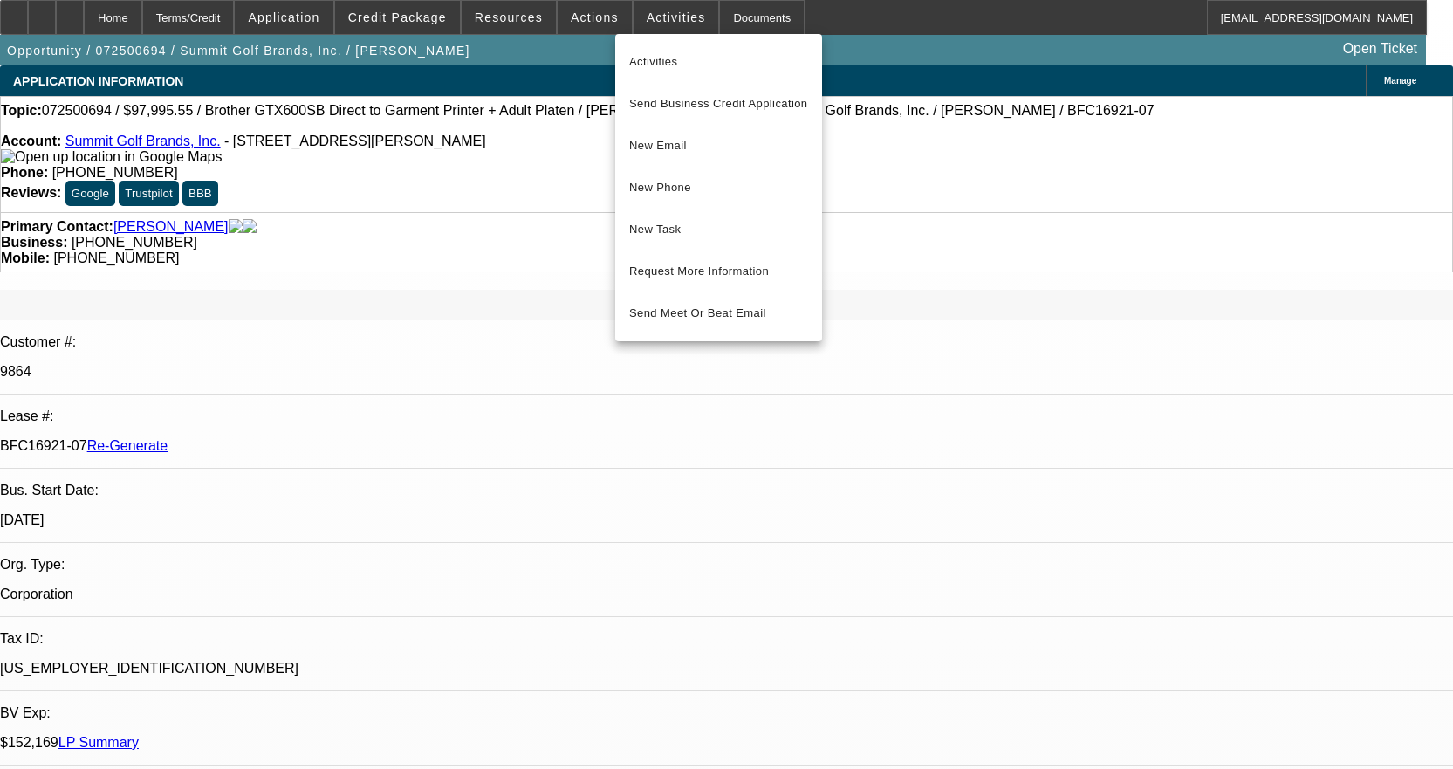
click at [584, 21] on div at bounding box center [726, 384] width 1453 height 769
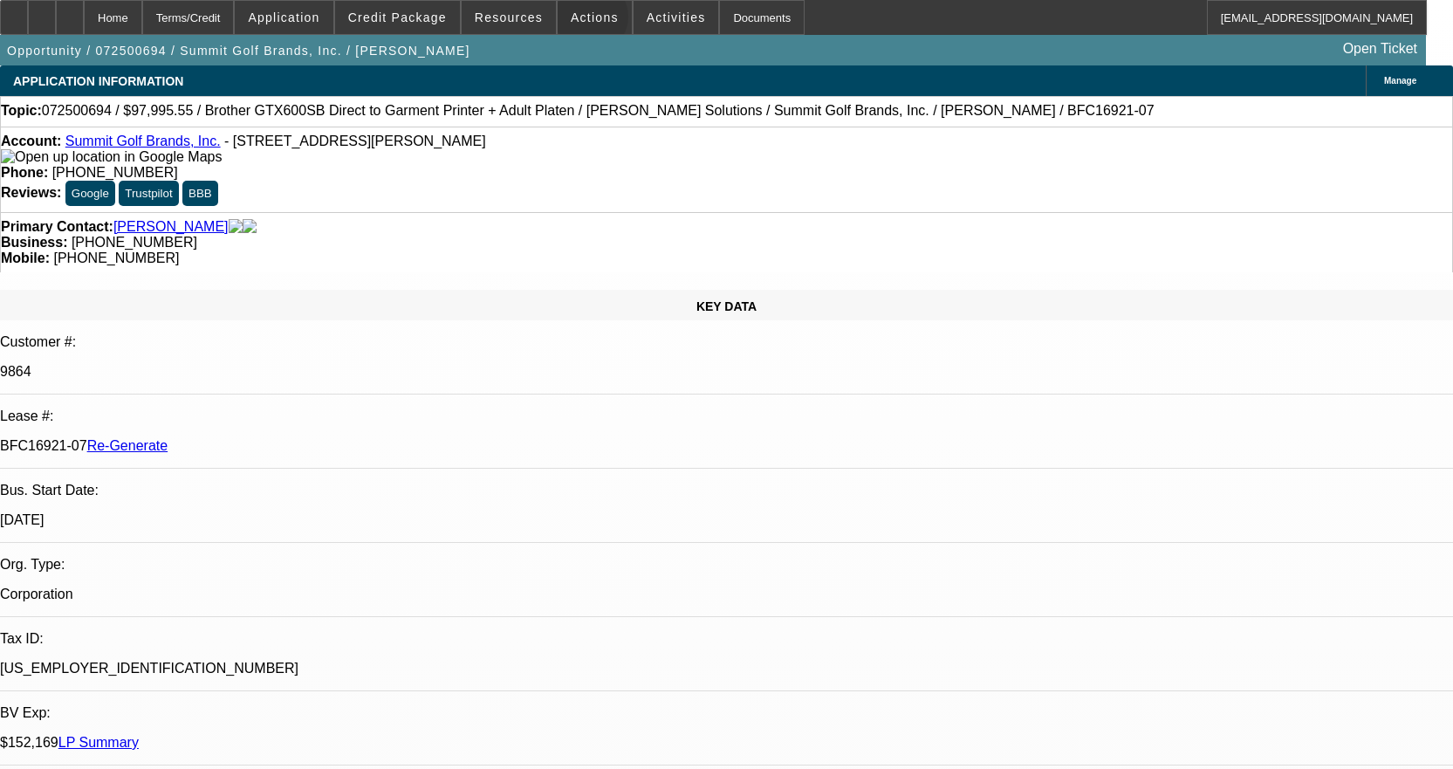
click at [584, 21] on span "Actions" at bounding box center [595, 17] width 48 height 14
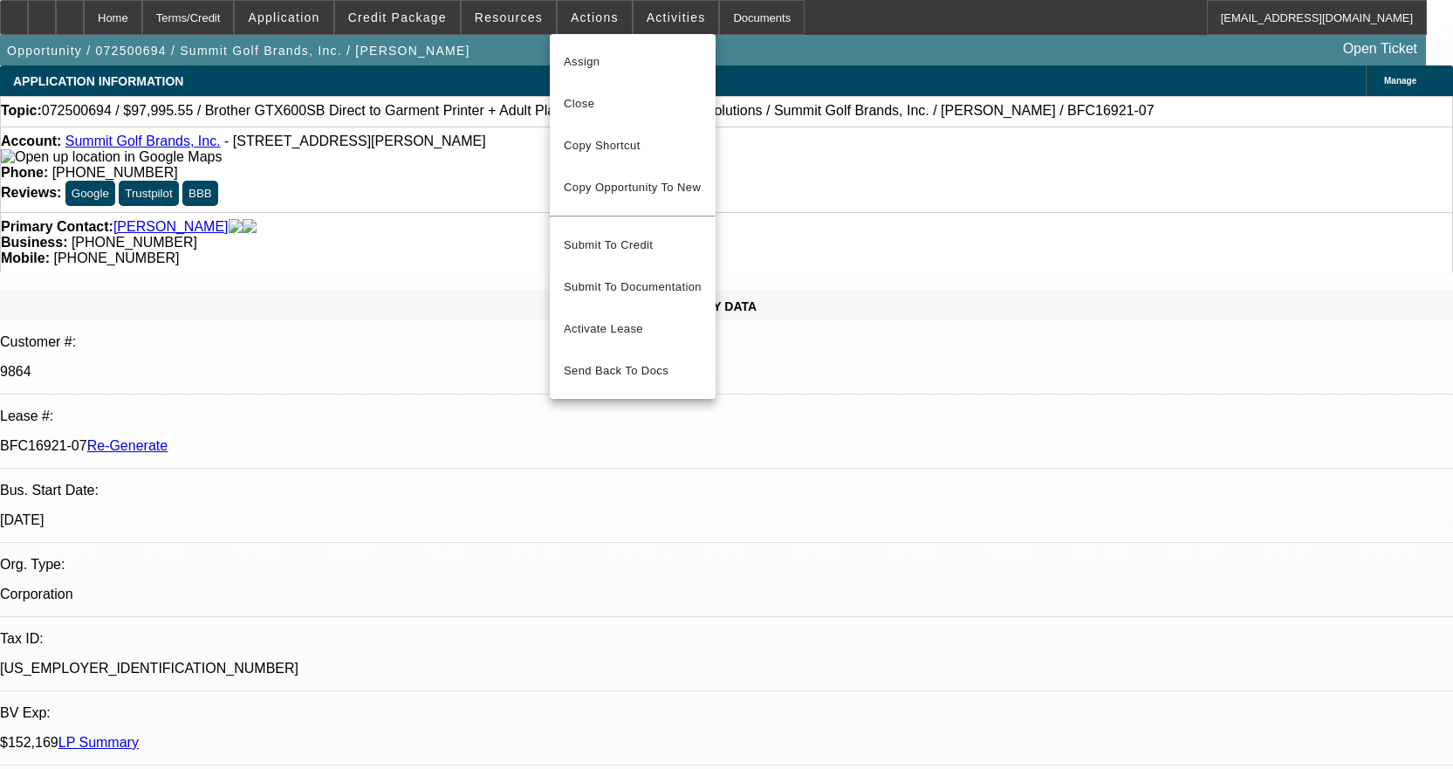
drag, startPoint x: 588, startPoint y: 111, endPoint x: 580, endPoint y: 105, distance: 10.0
click at [584, 107] on span "Close" at bounding box center [633, 103] width 138 height 21
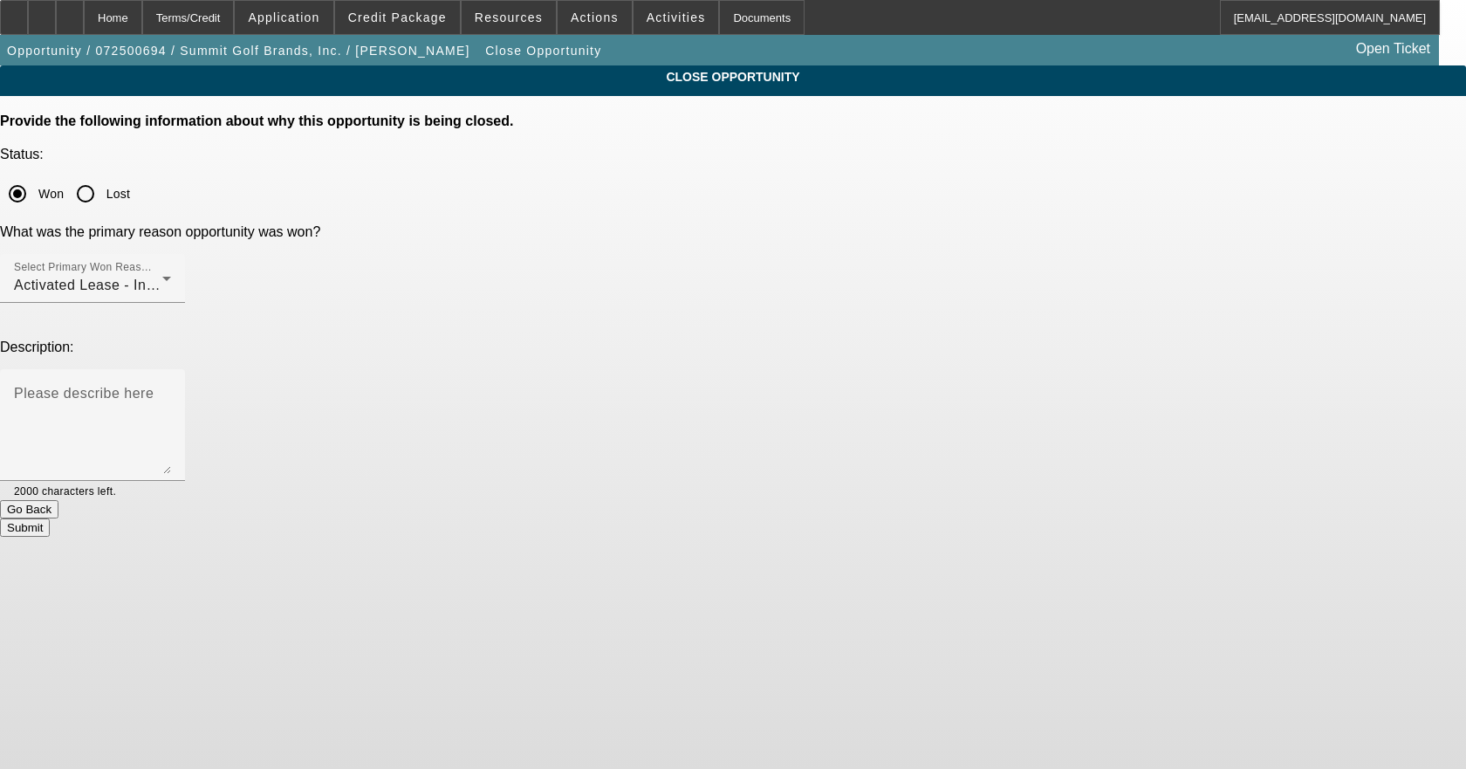
click at [50, 518] on button "Submit" at bounding box center [25, 527] width 50 height 18
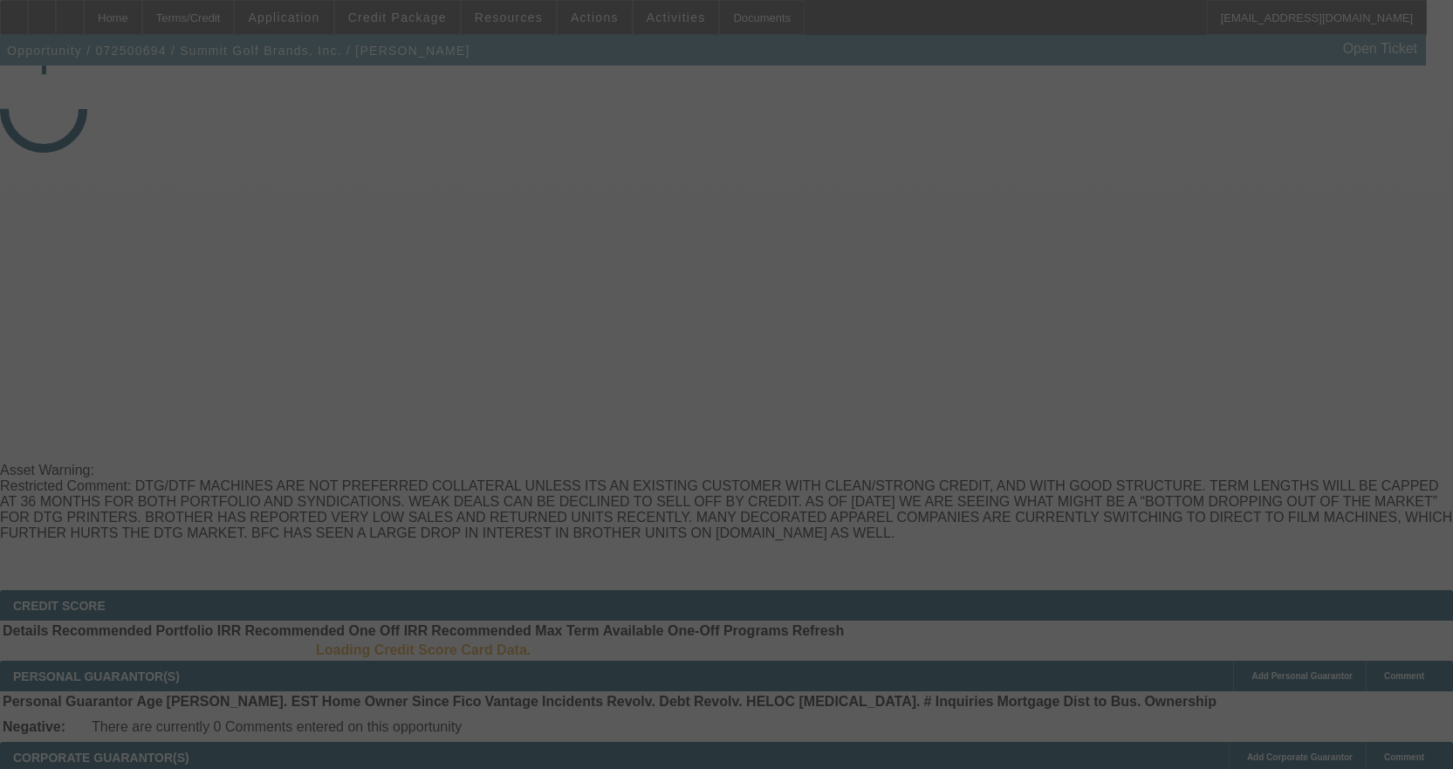
select select "4"
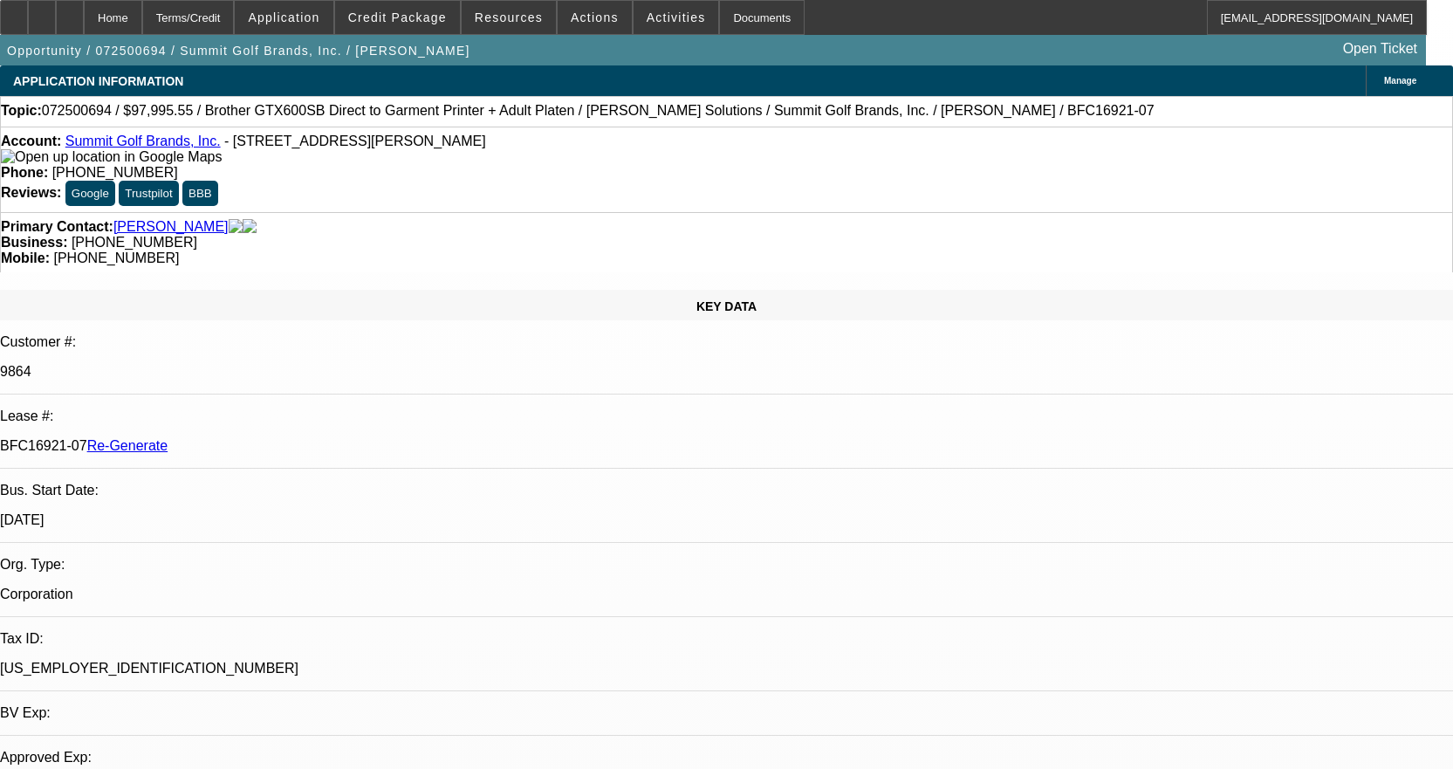
select select "0"
select select "0.1"
select select "4"
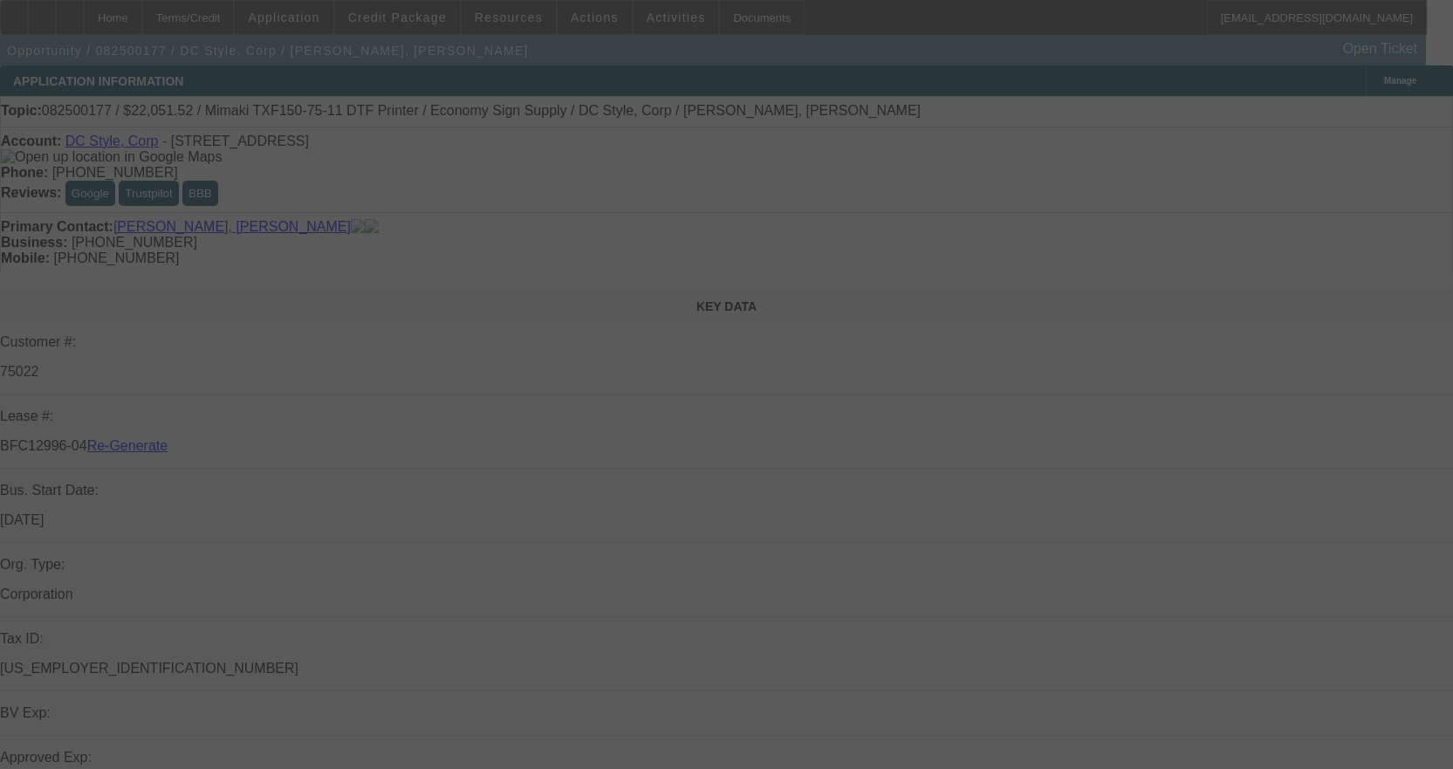
select select "3"
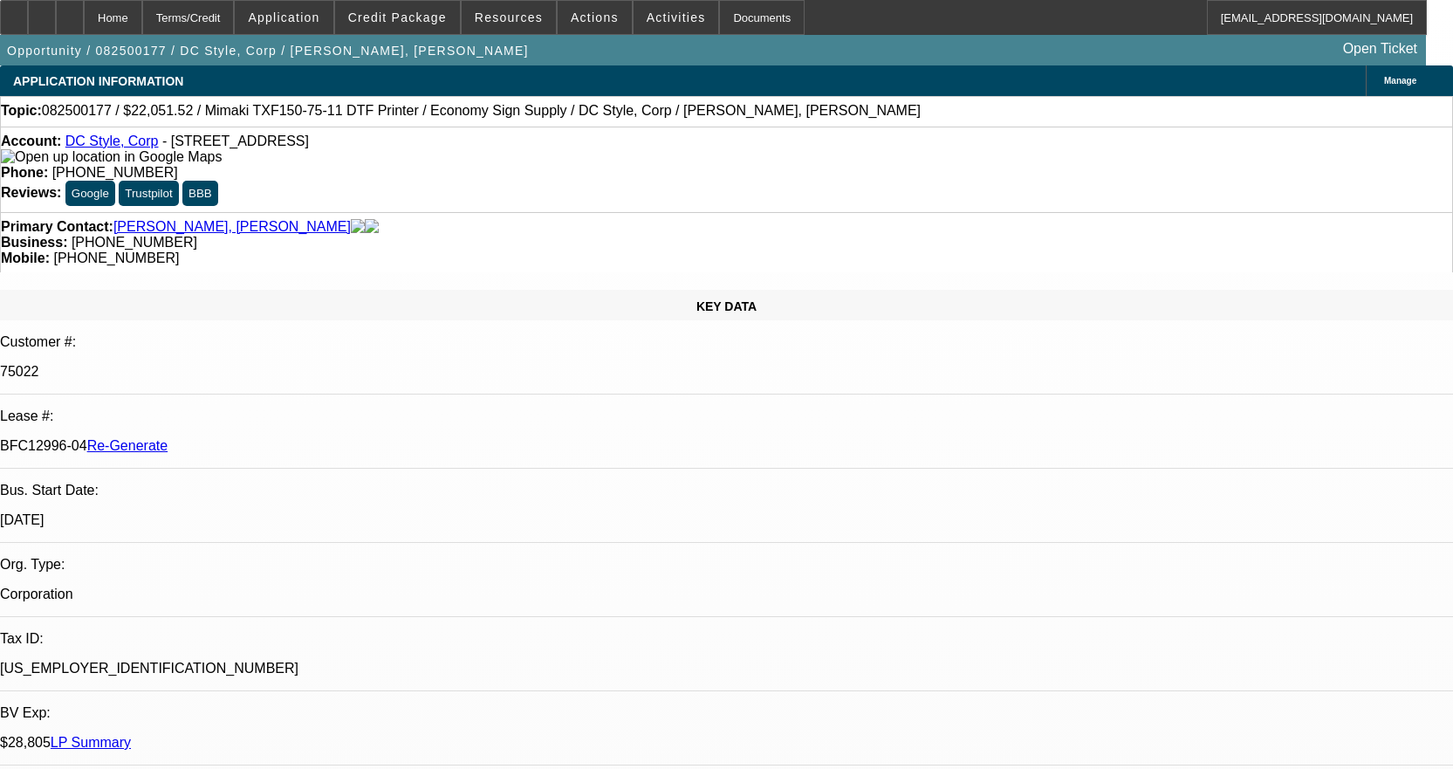
select select "0"
select select "6"
